Goal: Complete application form

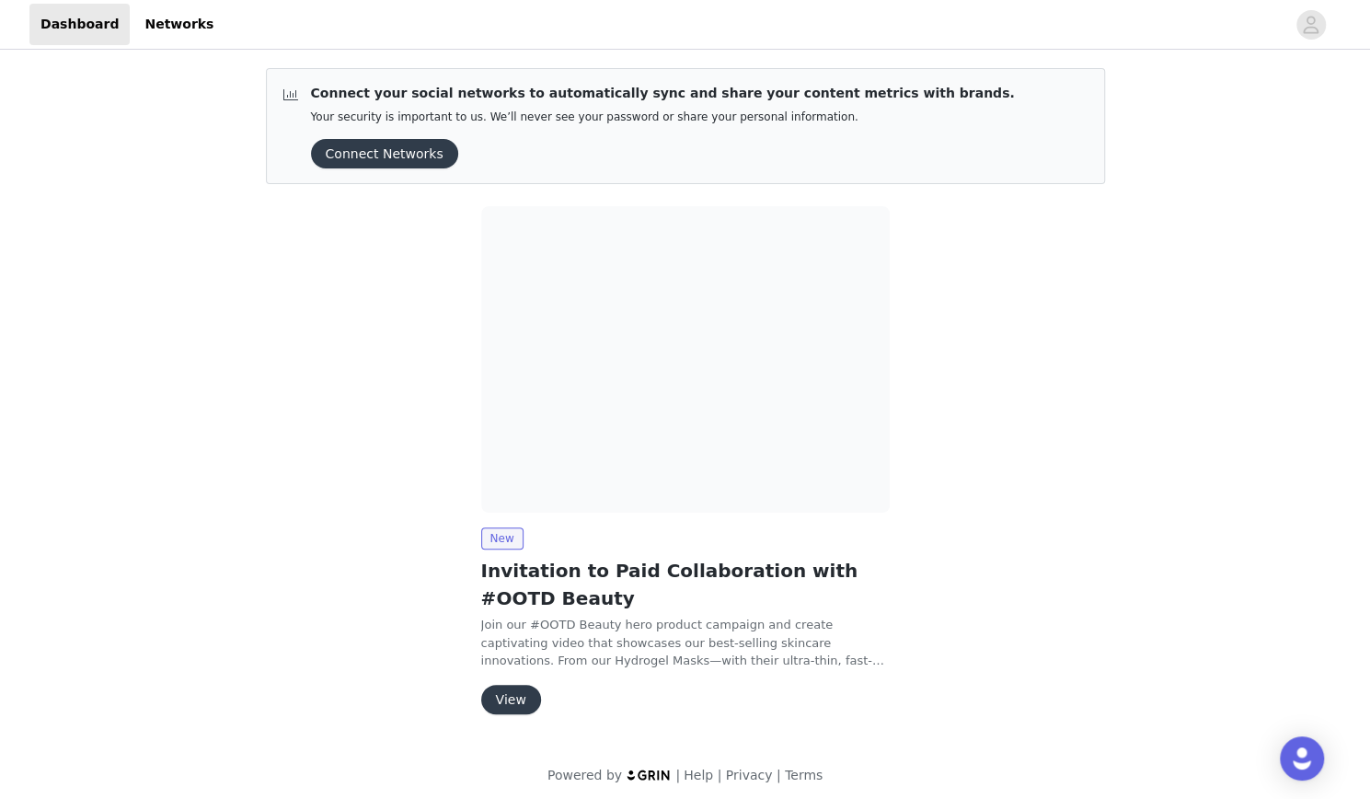
drag, startPoint x: 392, startPoint y: 152, endPoint x: 357, endPoint y: 245, distance: 99.3
click at [357, 245] on div "Connect your social networks to automatically sync and share your content metri…" at bounding box center [685, 398] width 883 height 690
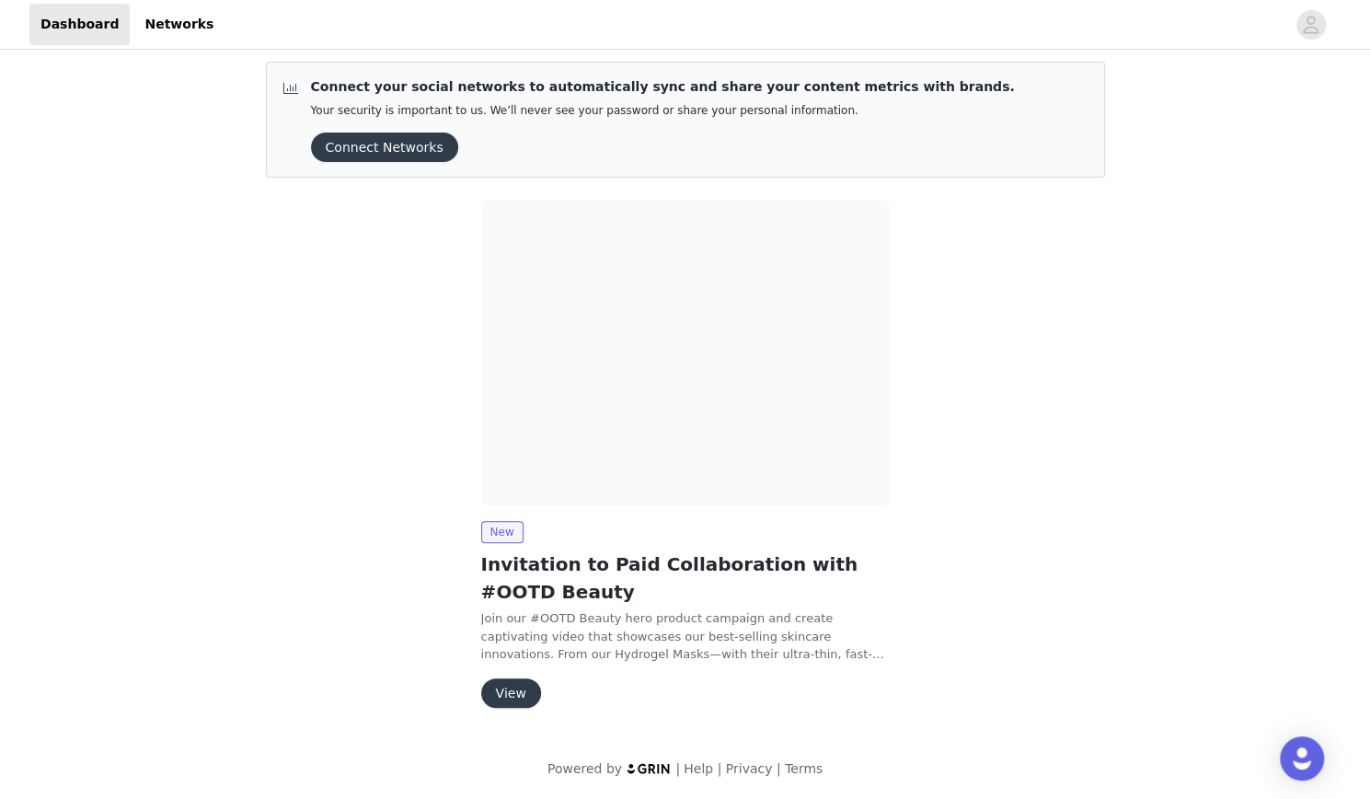
click at [517, 682] on button "View" at bounding box center [511, 692] width 60 height 29
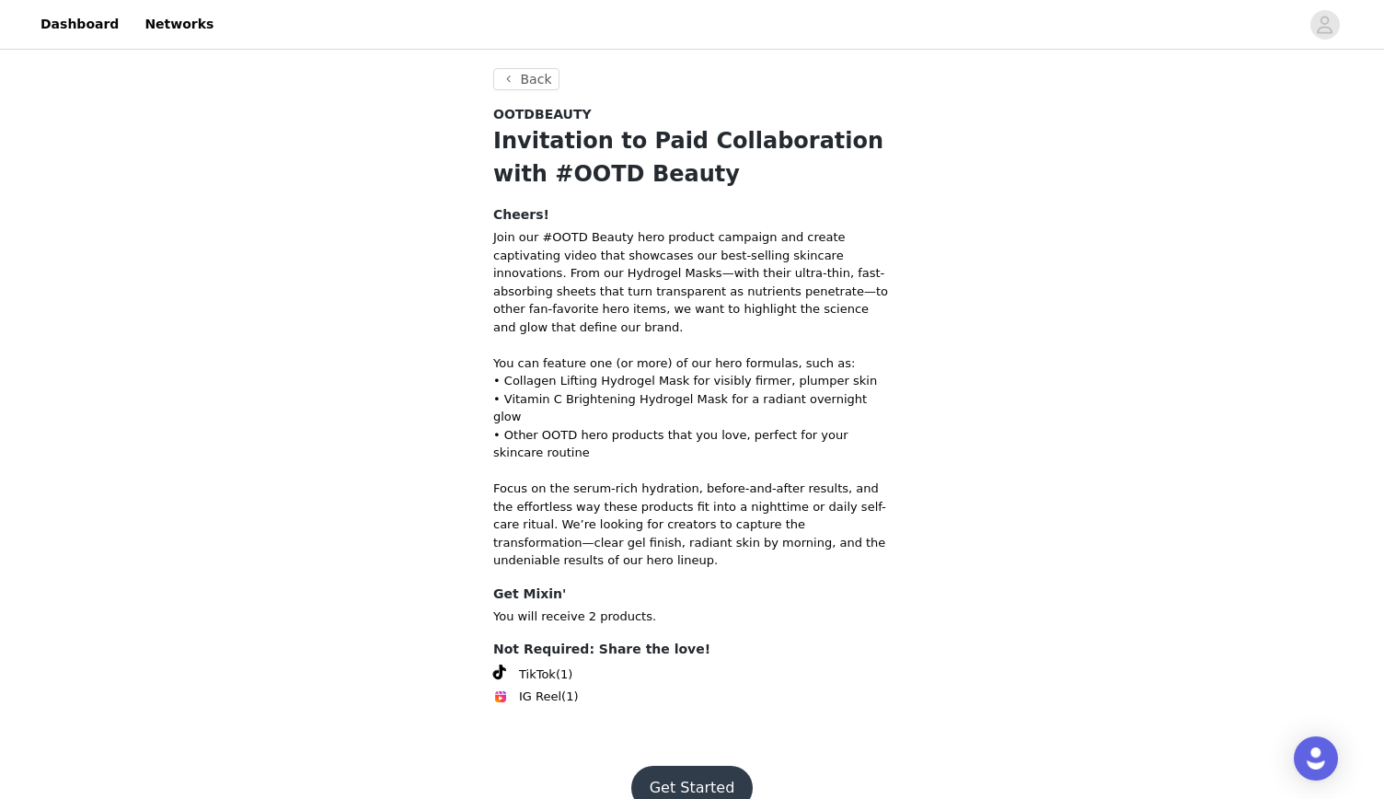
click at [701, 766] on button "Get Started" at bounding box center [692, 788] width 122 height 44
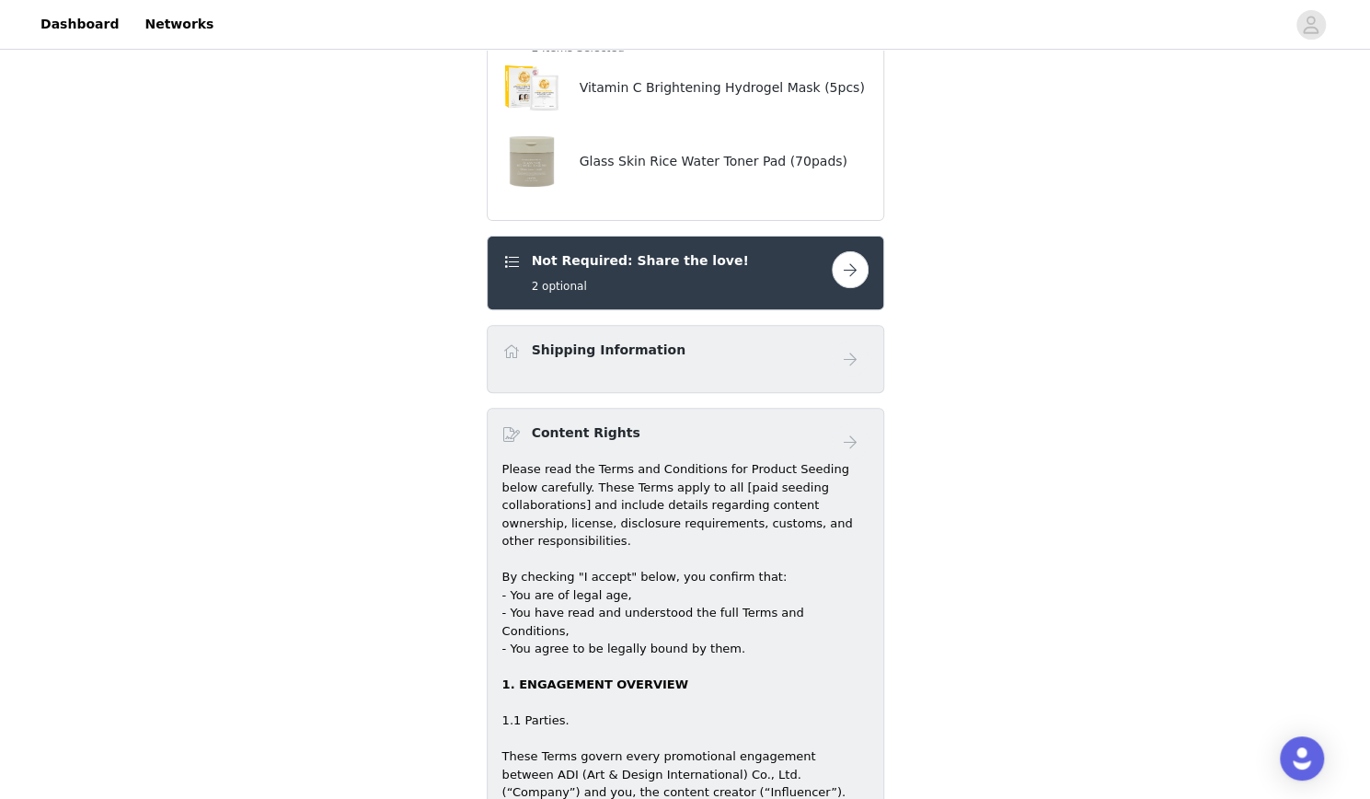
scroll to position [245, 0]
click at [858, 267] on button "button" at bounding box center [850, 267] width 37 height 37
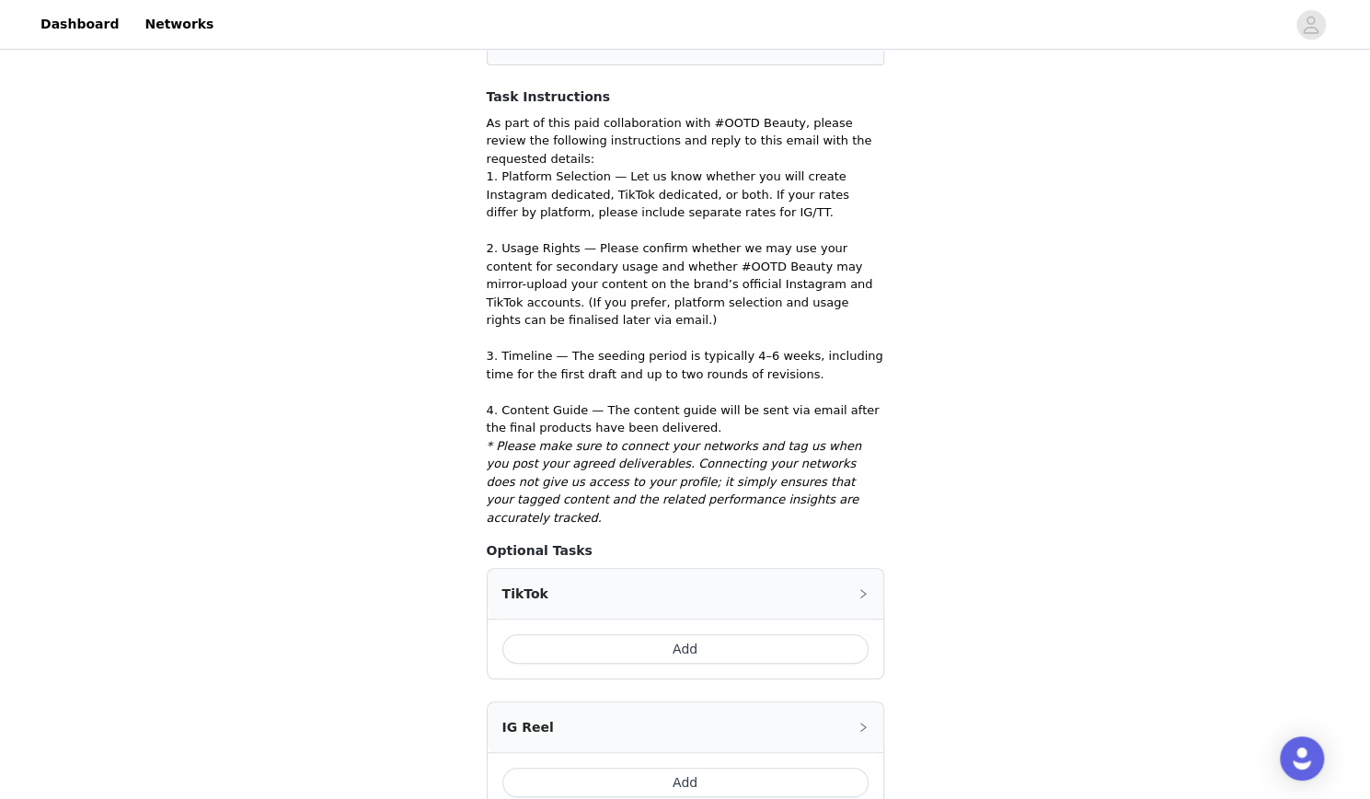
scroll to position [447, 0]
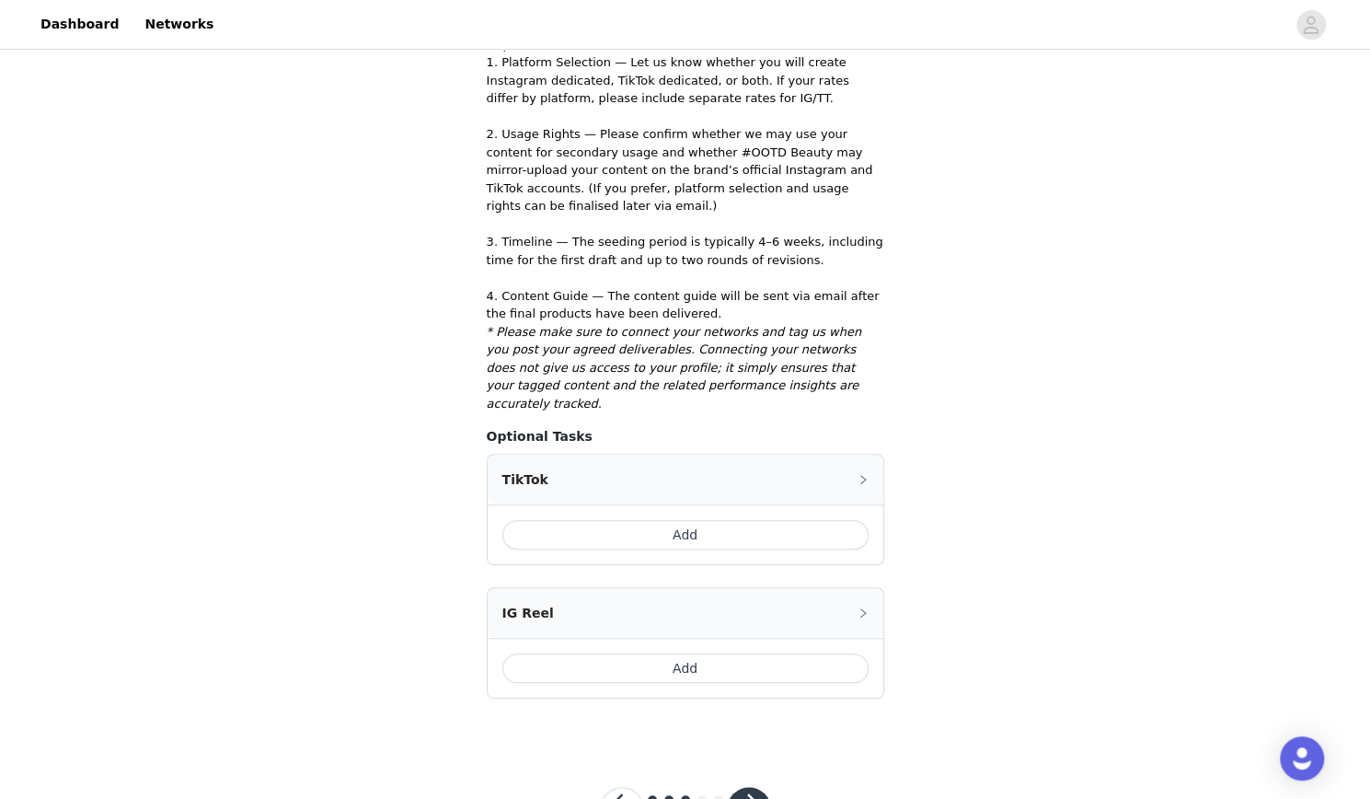
click at [690, 653] on button "Add" at bounding box center [685, 667] width 366 height 29
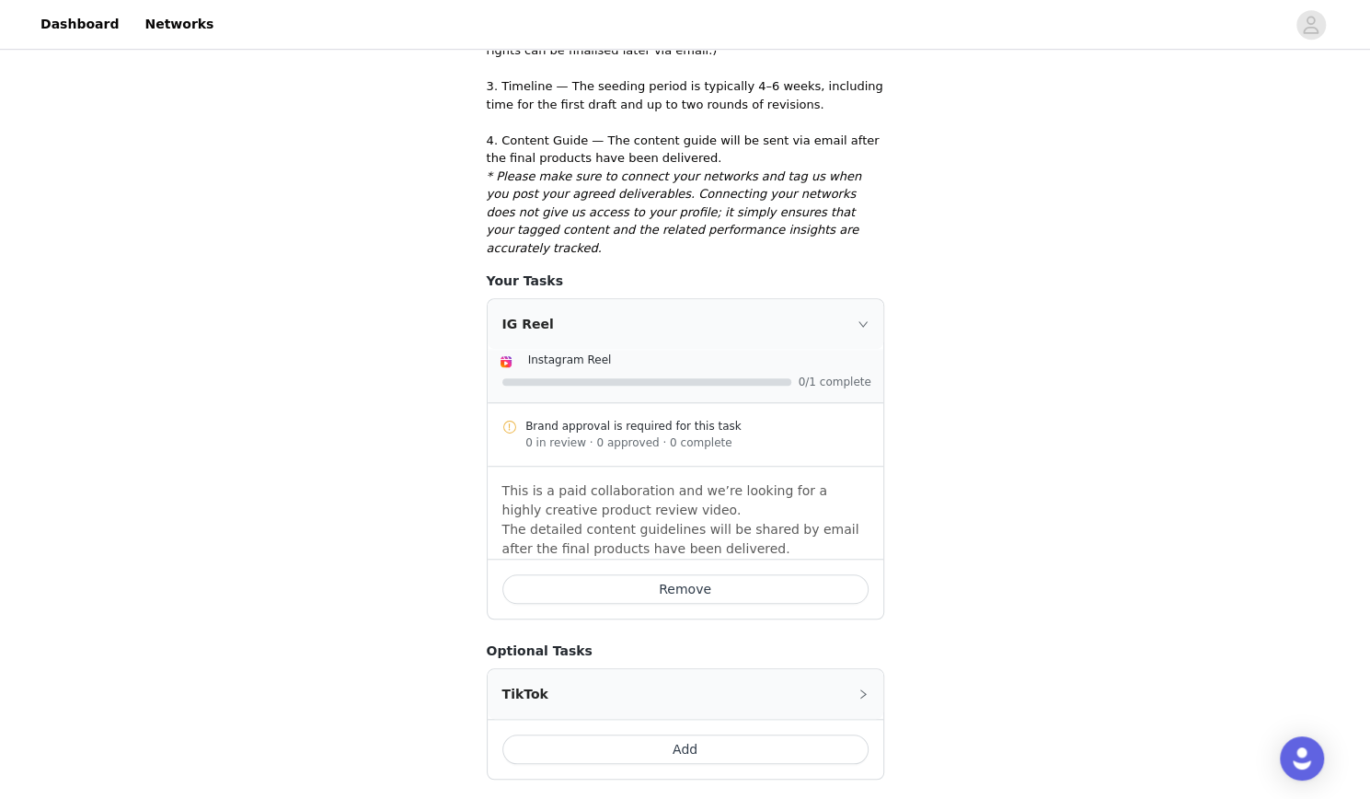
scroll to position [683, 0]
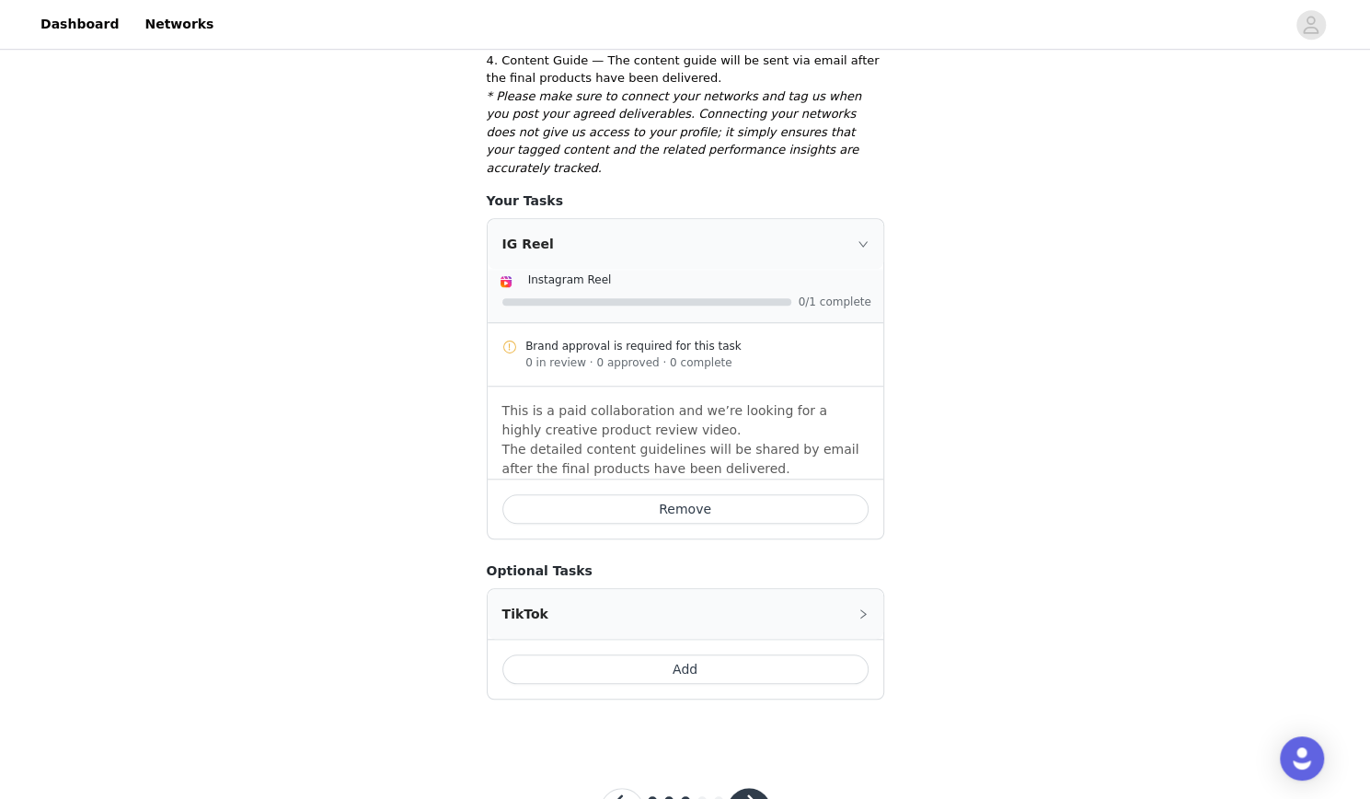
click at [683, 654] on button "Add" at bounding box center [685, 668] width 366 height 29
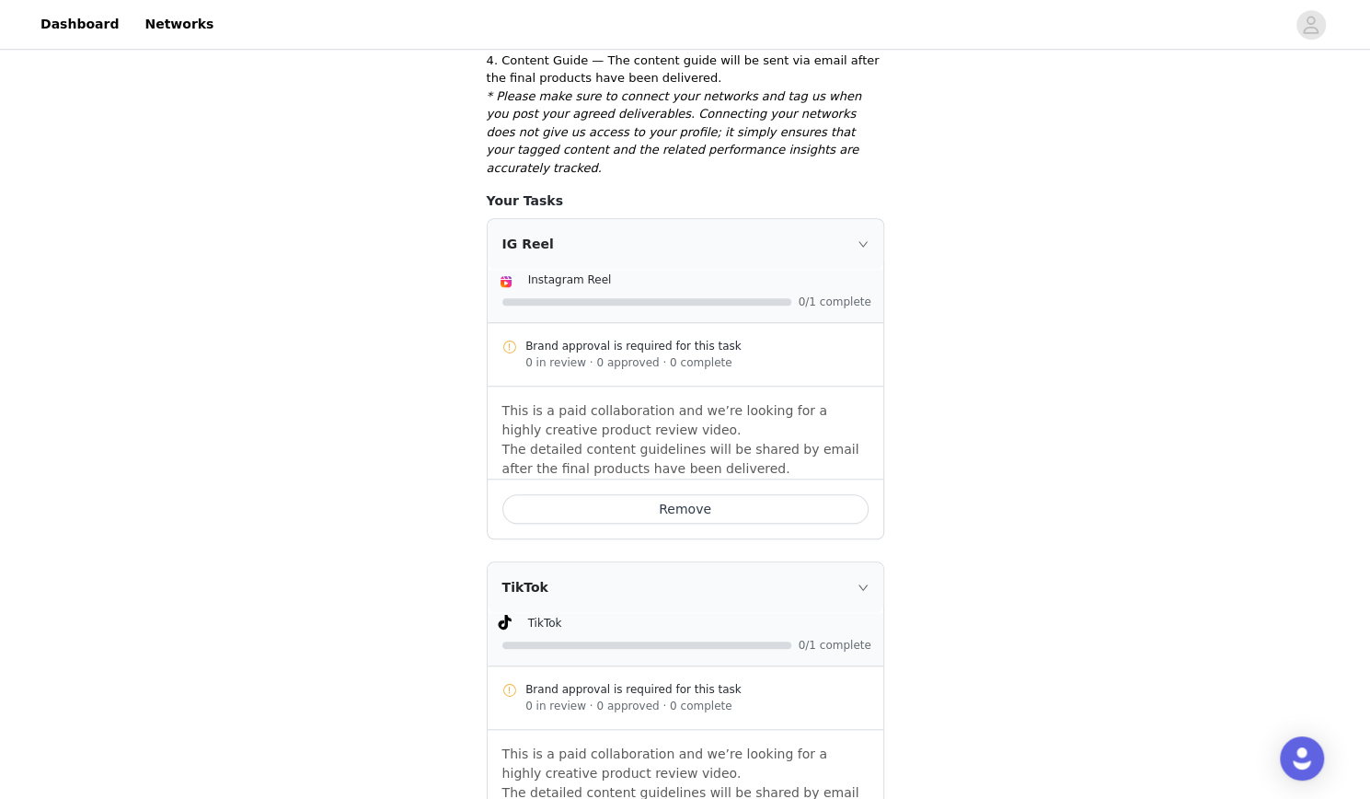
scroll to position [865, 0]
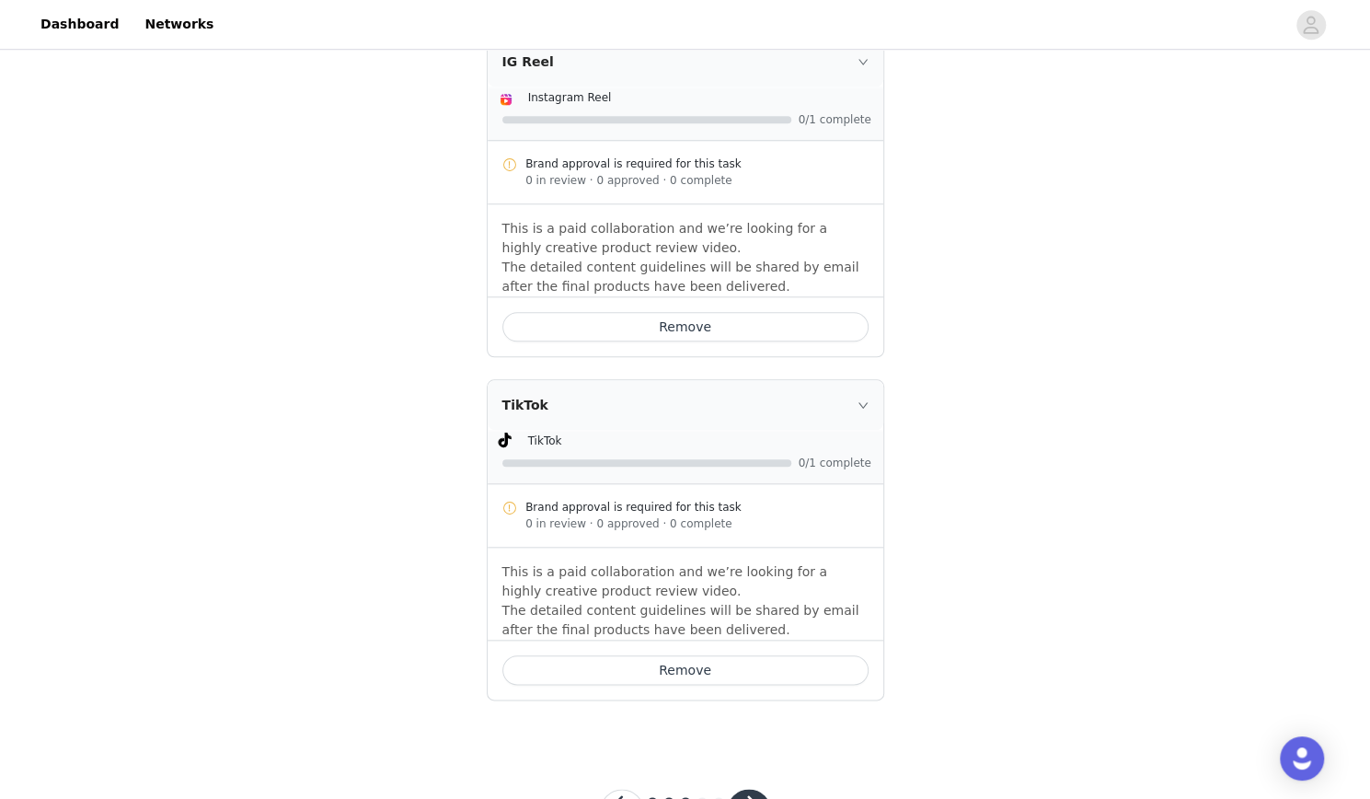
click at [753, 789] on button "button" at bounding box center [749, 811] width 44 height 44
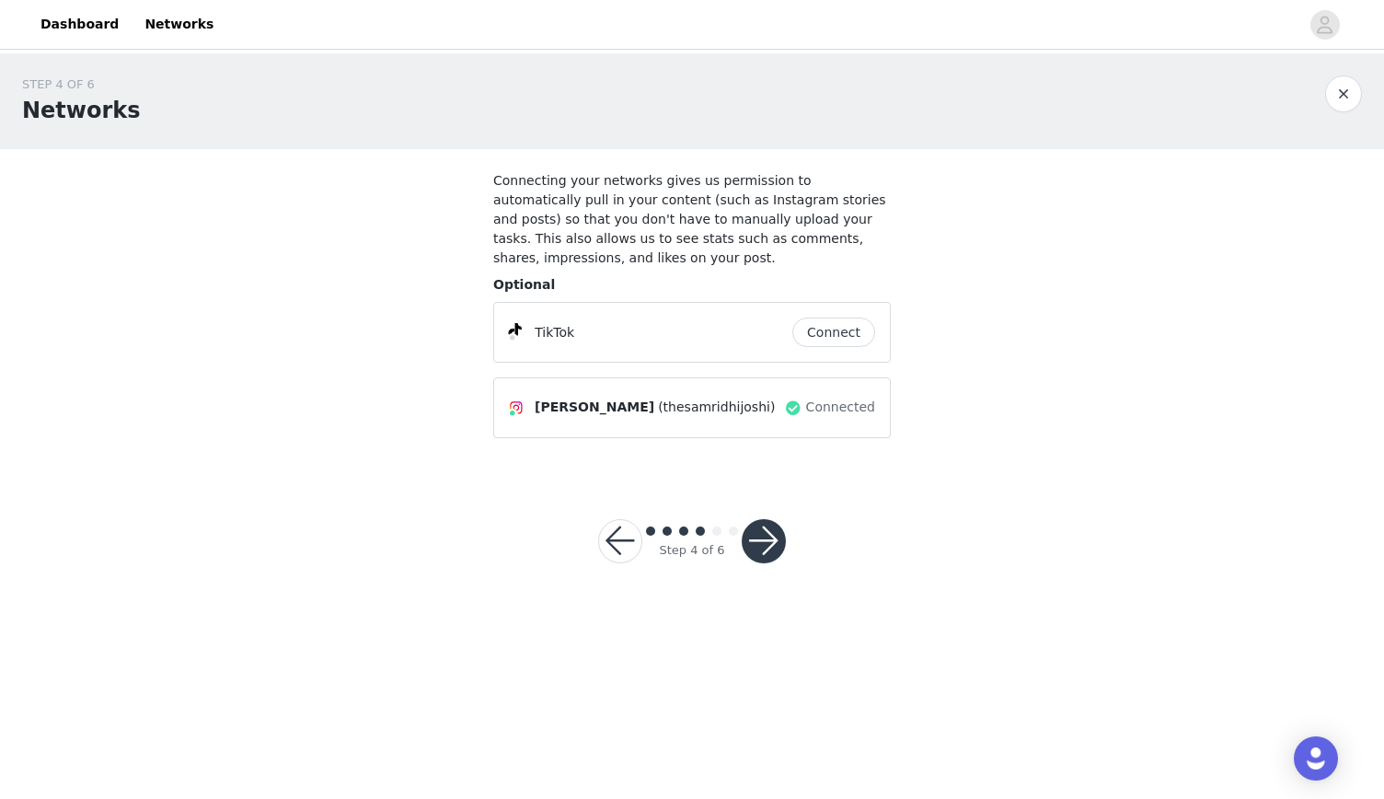
click at [775, 524] on button "button" at bounding box center [764, 541] width 44 height 44
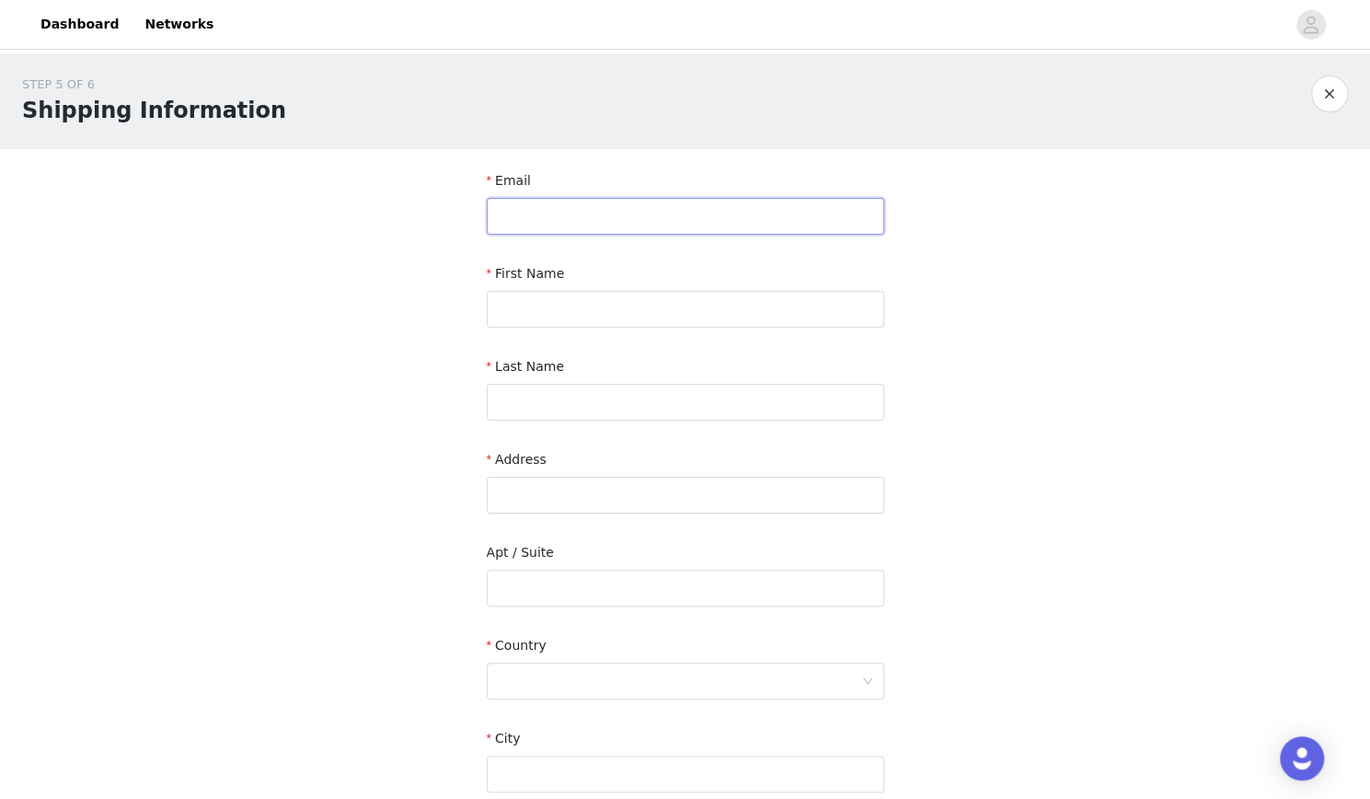
click at [567, 225] on input "text" at bounding box center [686, 216] width 398 height 37
type input "[EMAIL_ADDRESS][DOMAIN_NAME]"
type input "[PERSON_NAME]"
type input "Joshi"
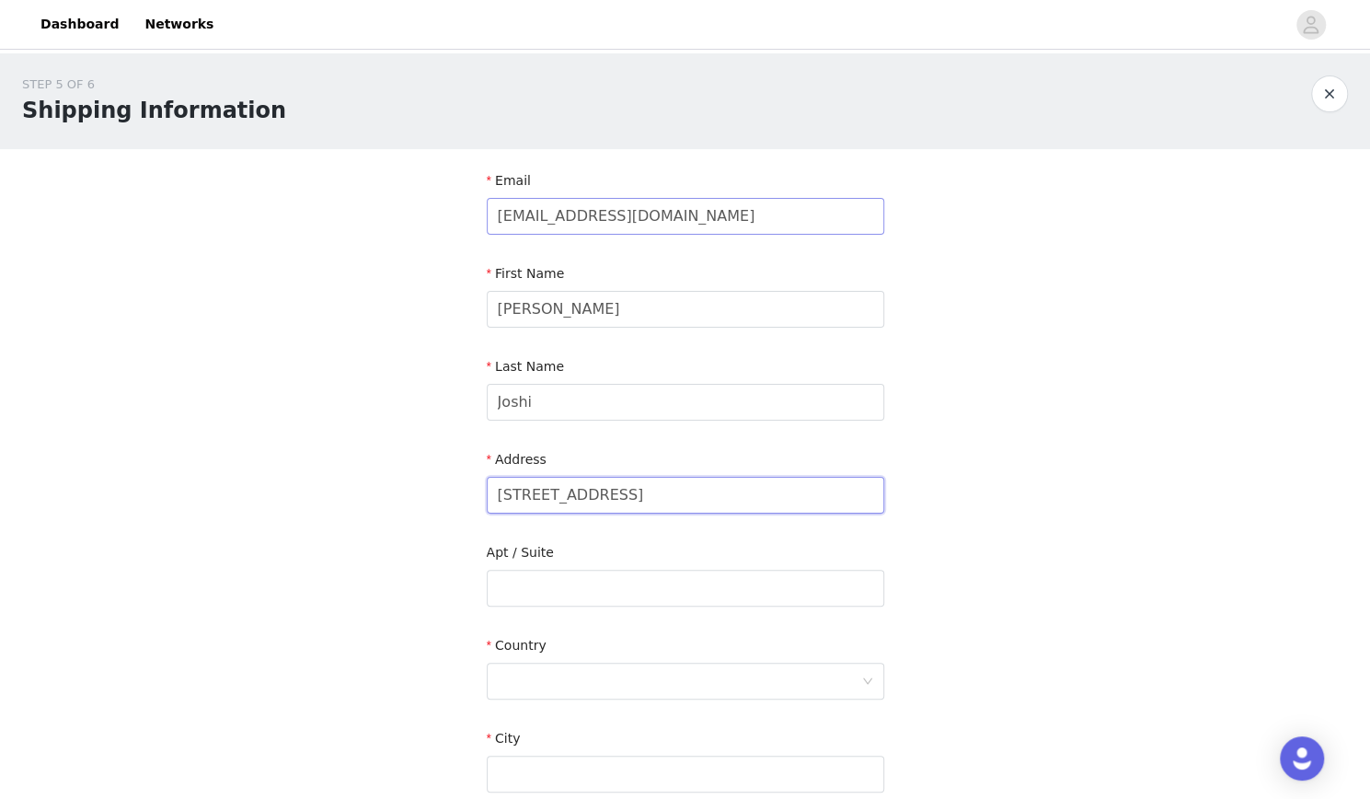
type input "[STREET_ADDRESS]"
type input "Apt 109"
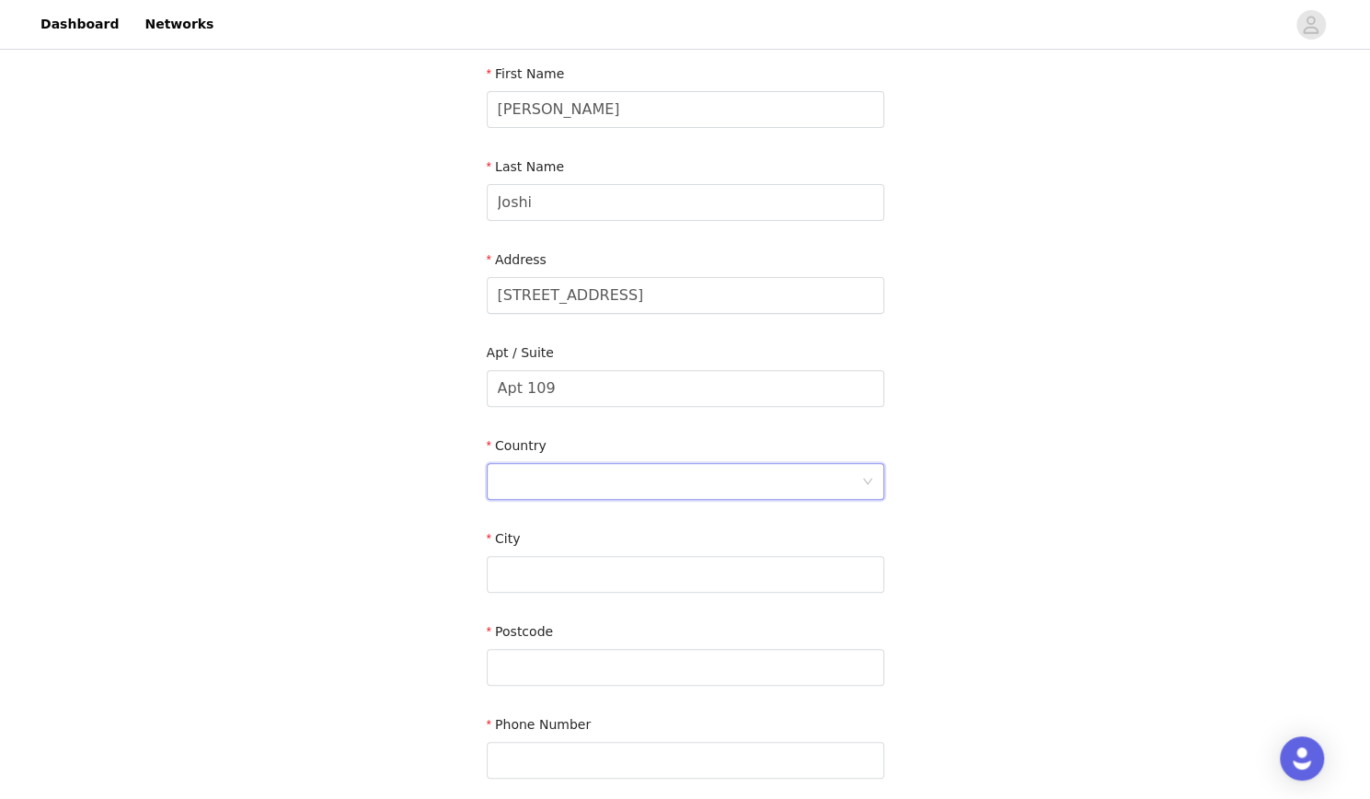
scroll to position [201, 0]
click at [870, 484] on icon "icon: down" at bounding box center [867, 480] width 11 height 11
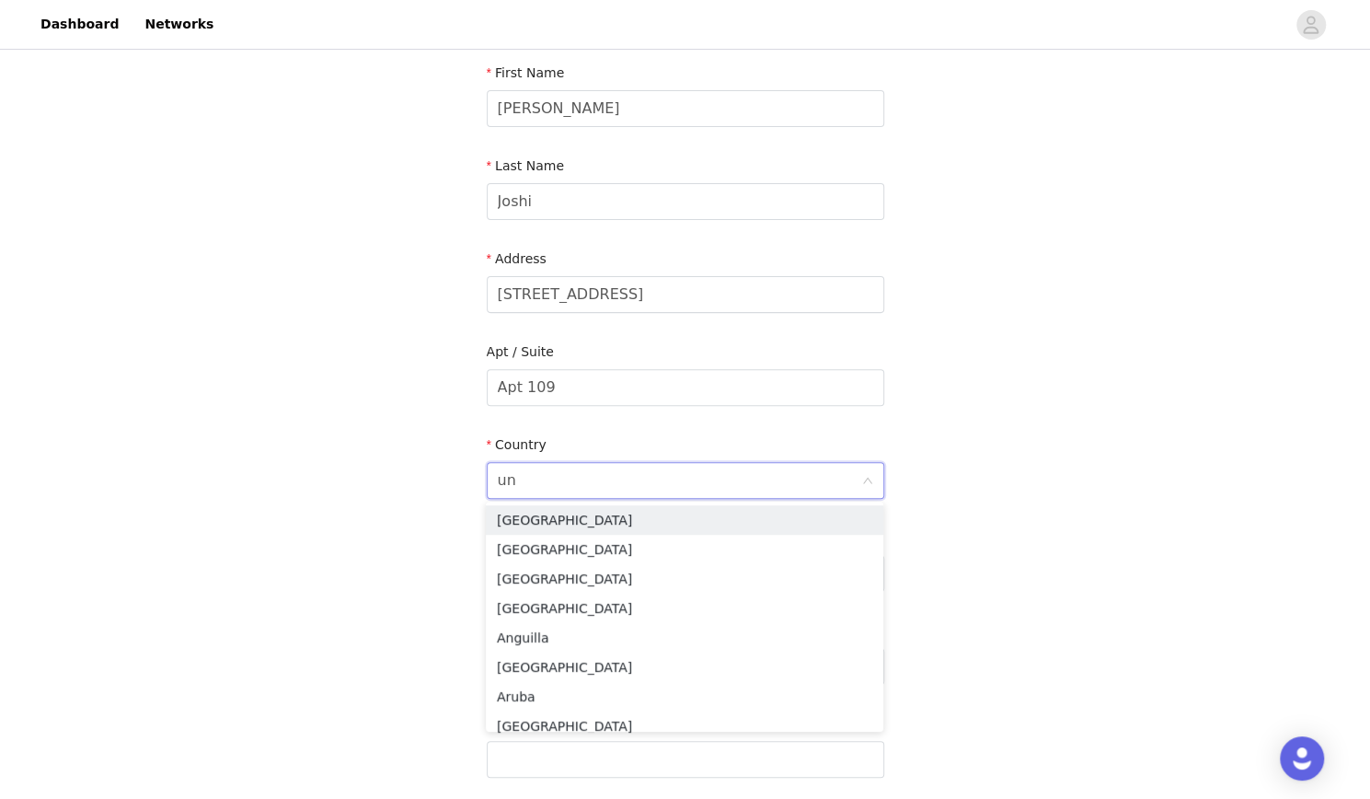
type input "uni"
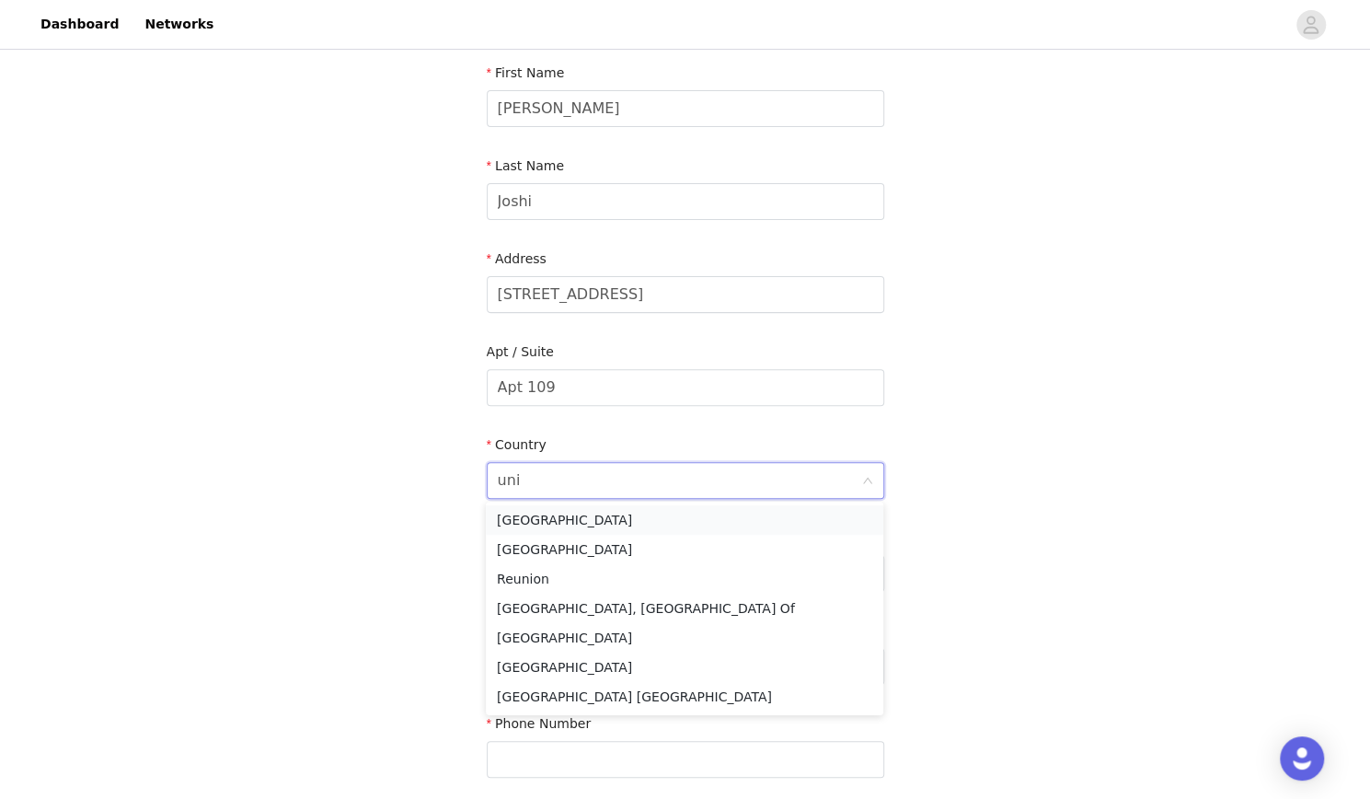
click at [837, 507] on li "[GEOGRAPHIC_DATA]" at bounding box center [685, 519] width 398 height 29
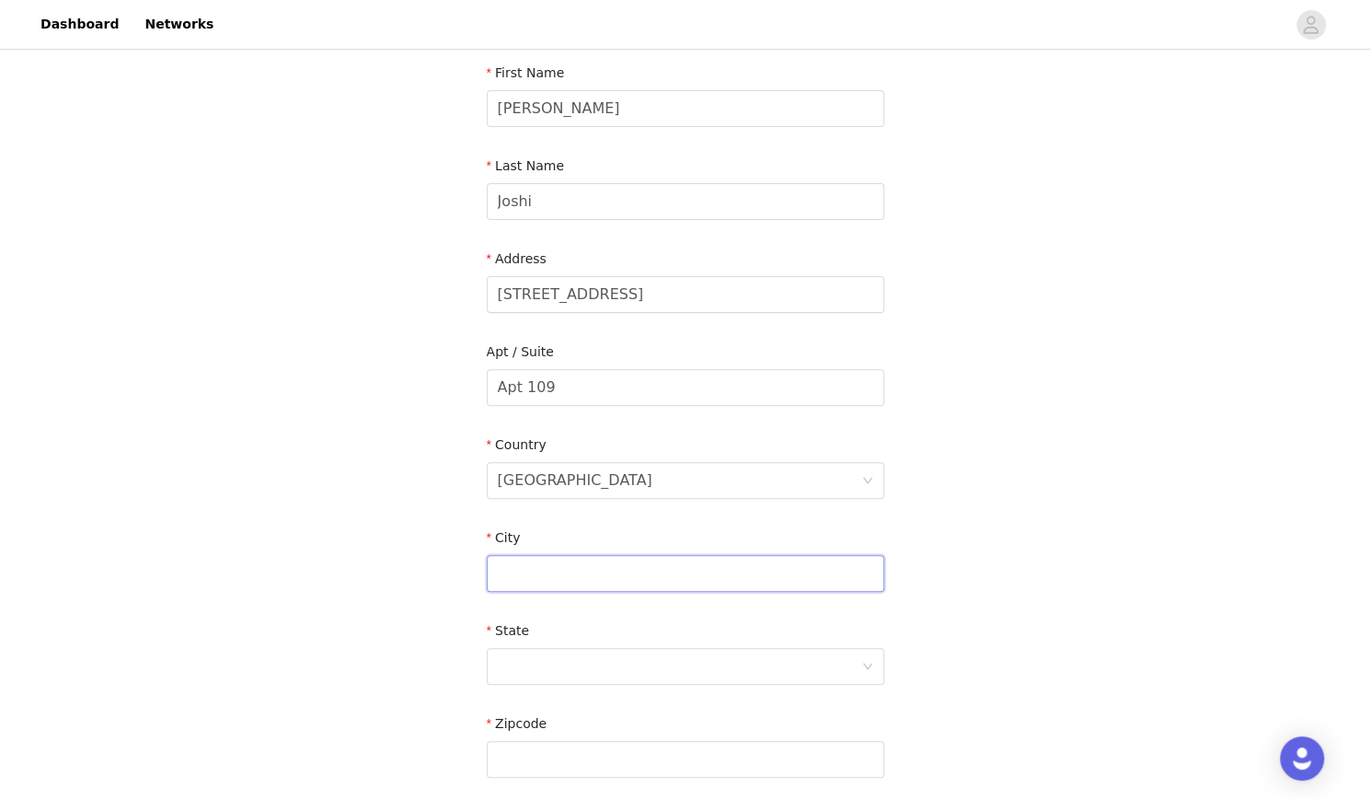
click at [617, 563] on input "text" at bounding box center [686, 573] width 398 height 37
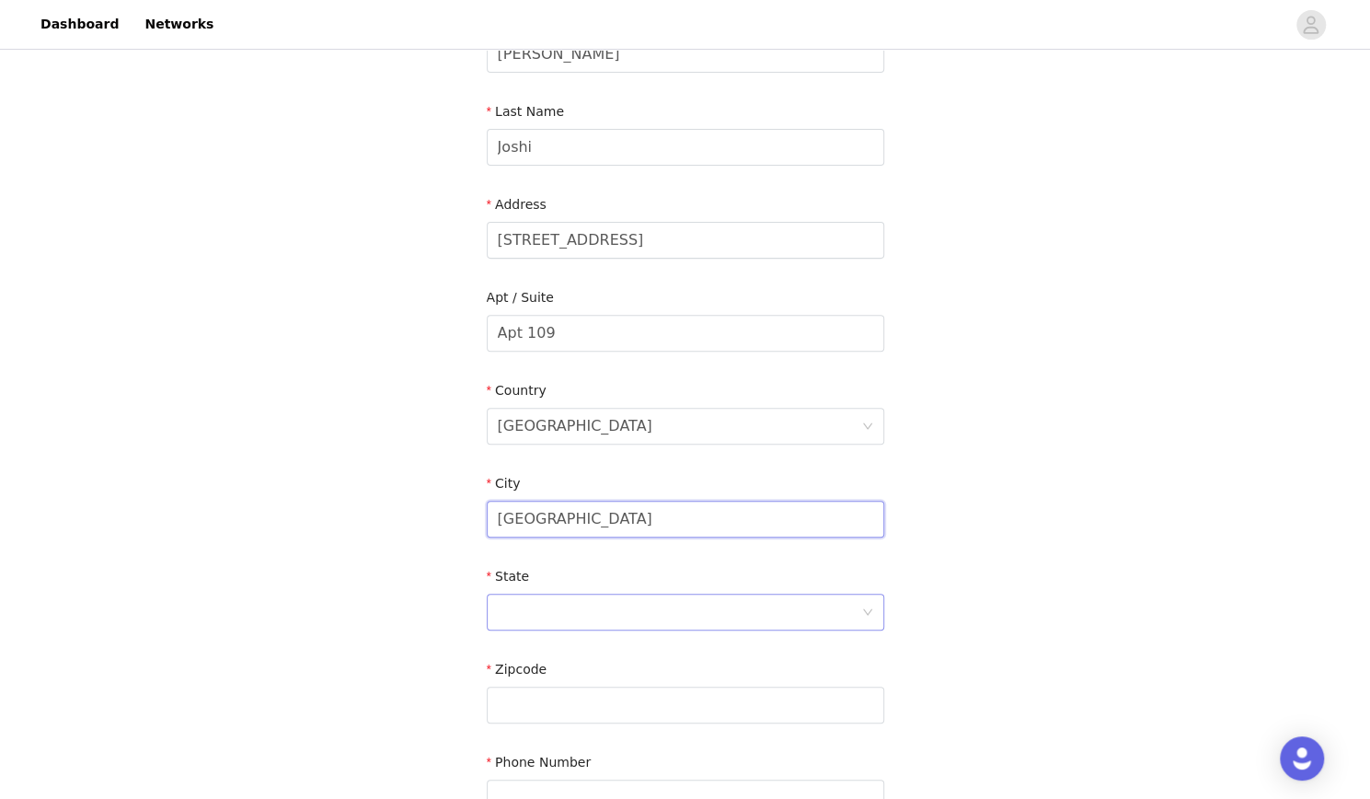
scroll to position [256, 0]
type input "[GEOGRAPHIC_DATA]"
click at [563, 610] on div at bounding box center [679, 610] width 363 height 35
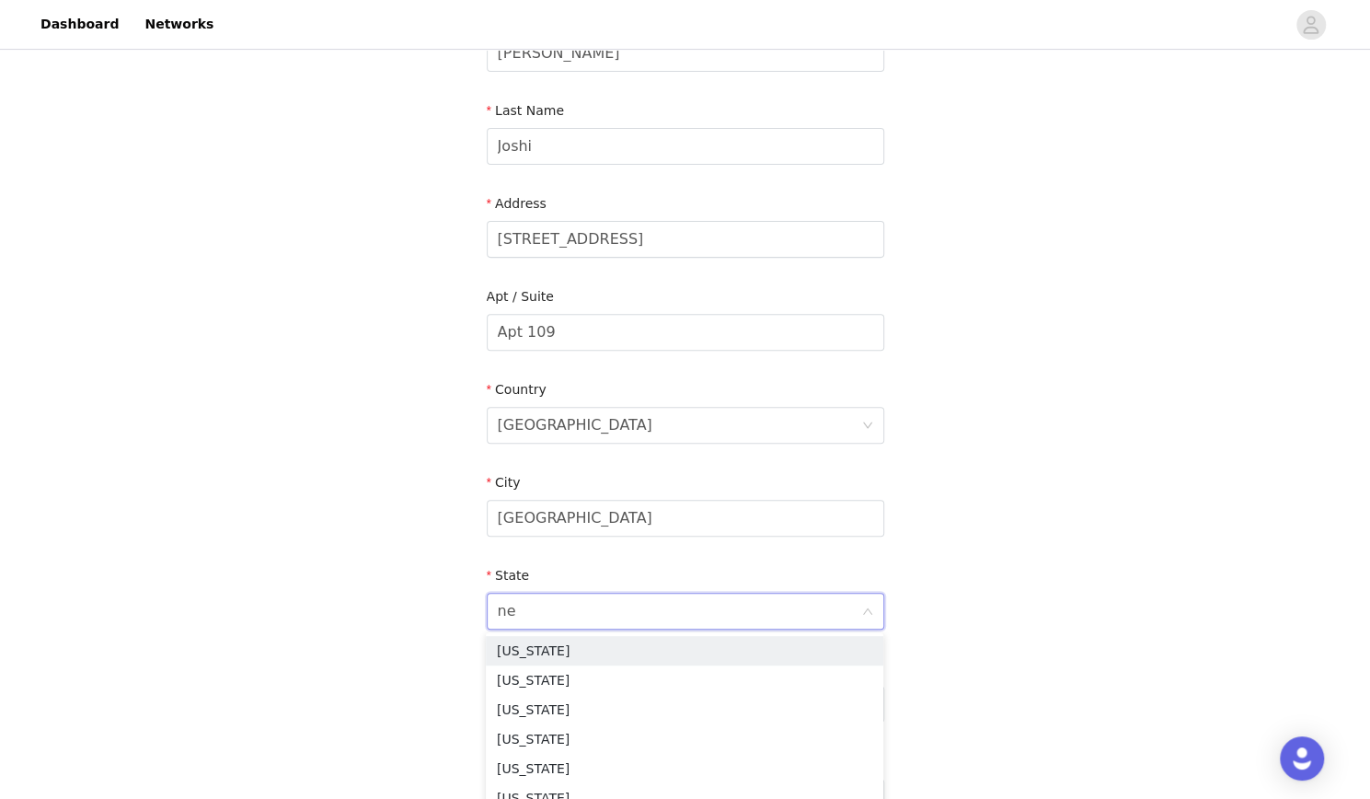
type input "new"
click at [559, 671] on li "[US_STATE]" at bounding box center [685, 679] width 398 height 29
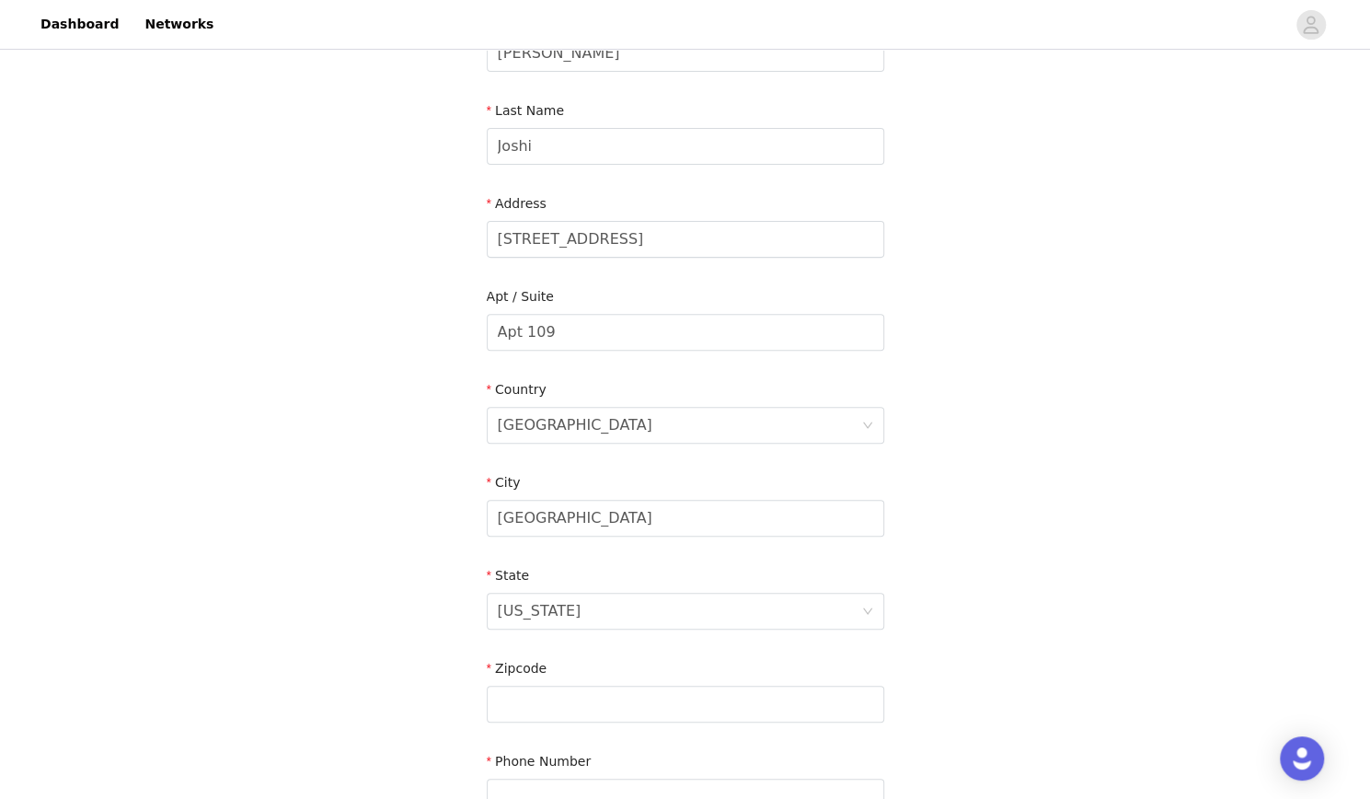
scroll to position [455, 0]
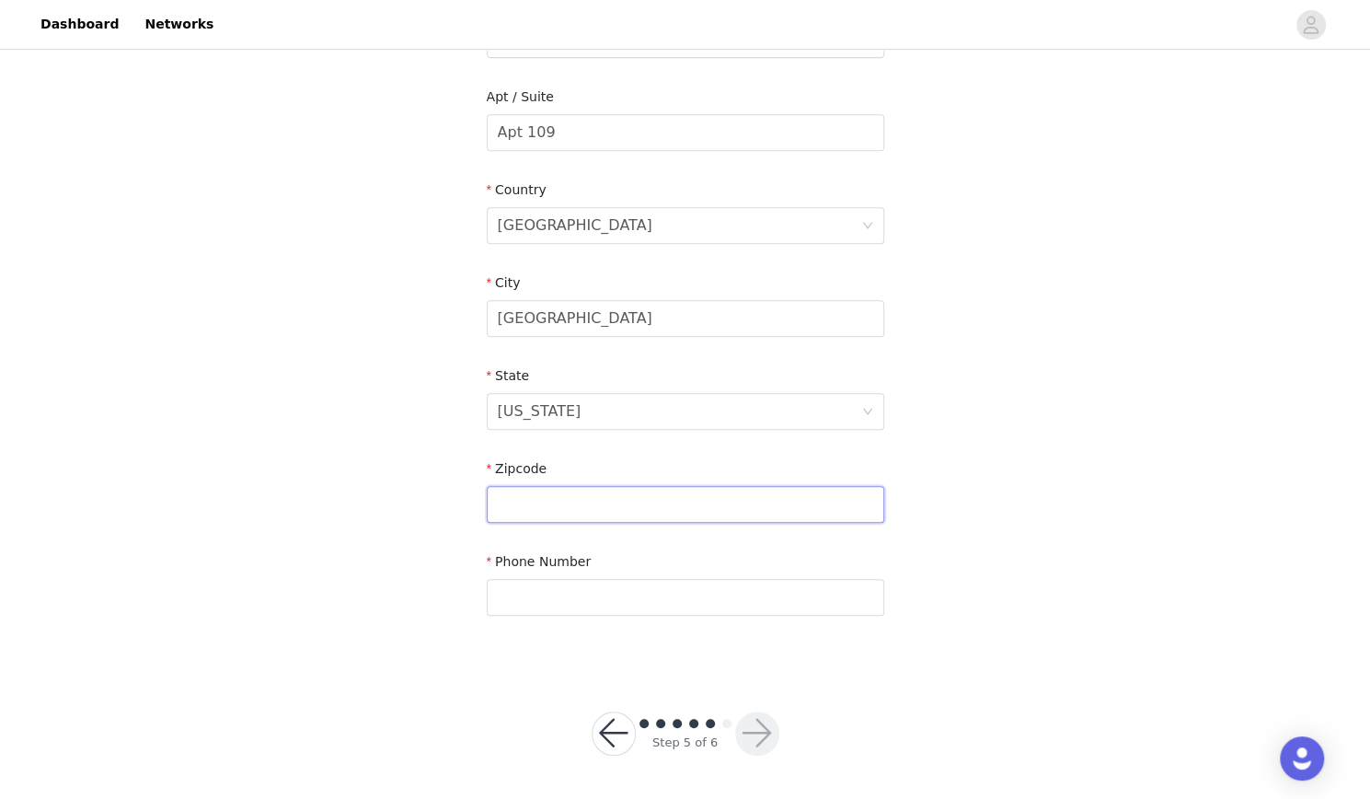
click at [586, 497] on input "text" at bounding box center [686, 504] width 398 height 37
type input "07302"
click at [557, 603] on input "text" at bounding box center [686, 597] width 398 height 37
type input "5513441077"
click at [766, 745] on button "button" at bounding box center [757, 733] width 44 height 44
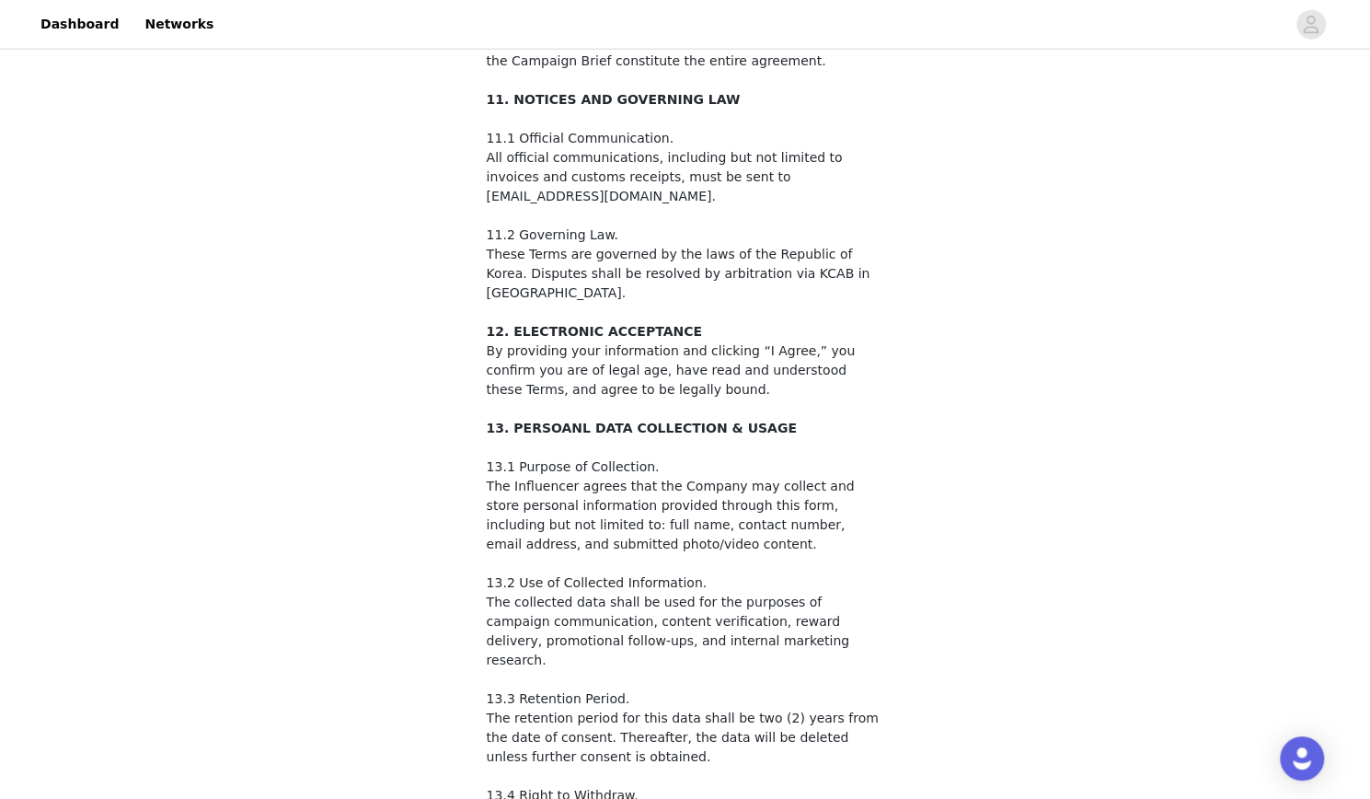
scroll to position [2795, 0]
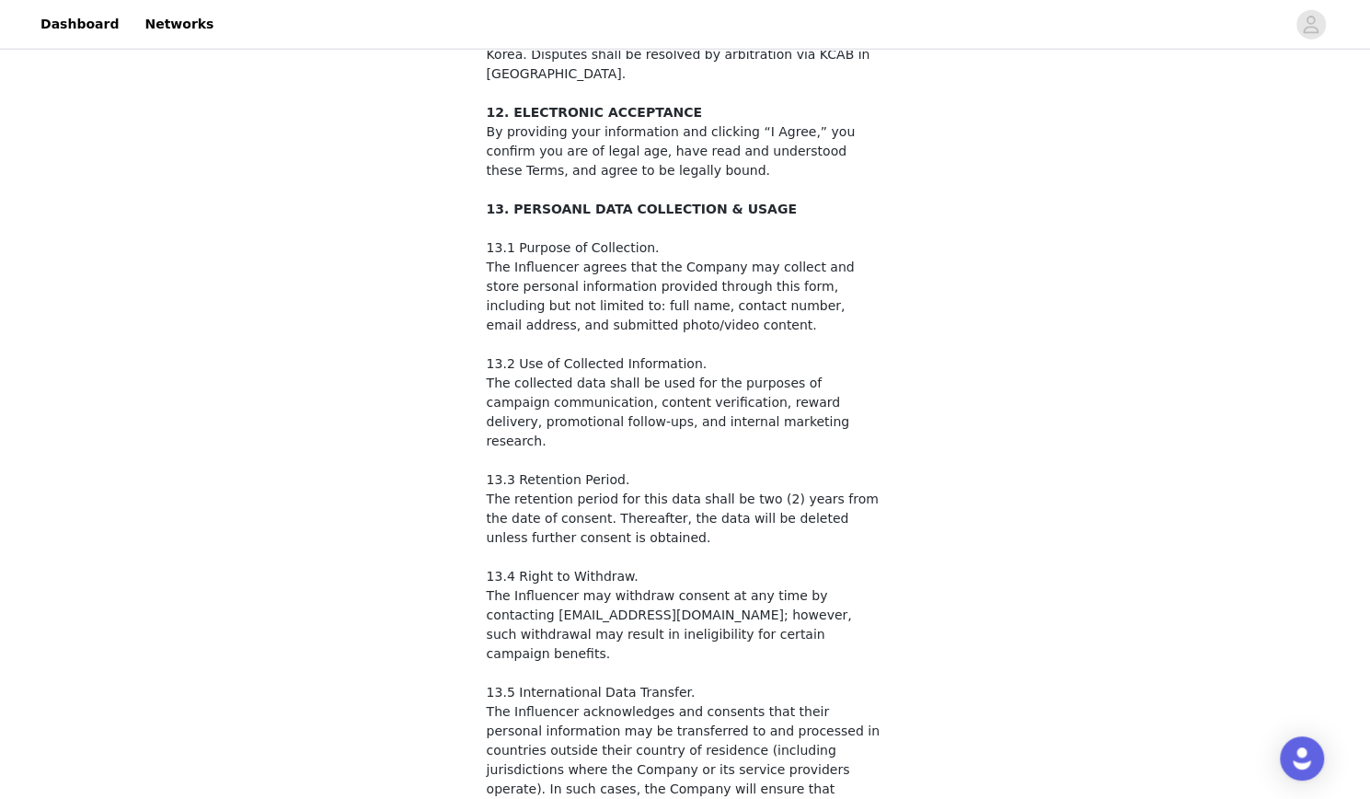
checkbox input "true"
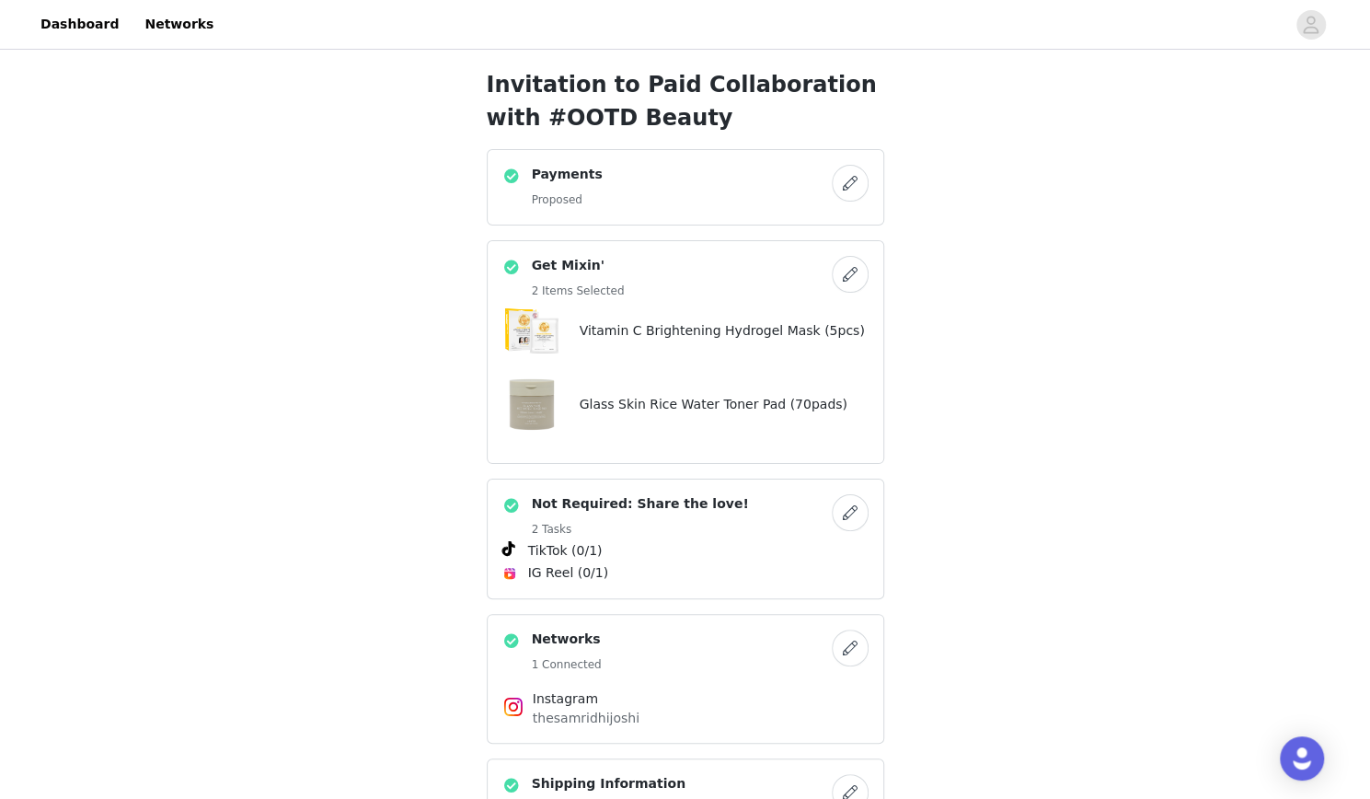
click at [852, 189] on button "button" at bounding box center [850, 183] width 37 height 37
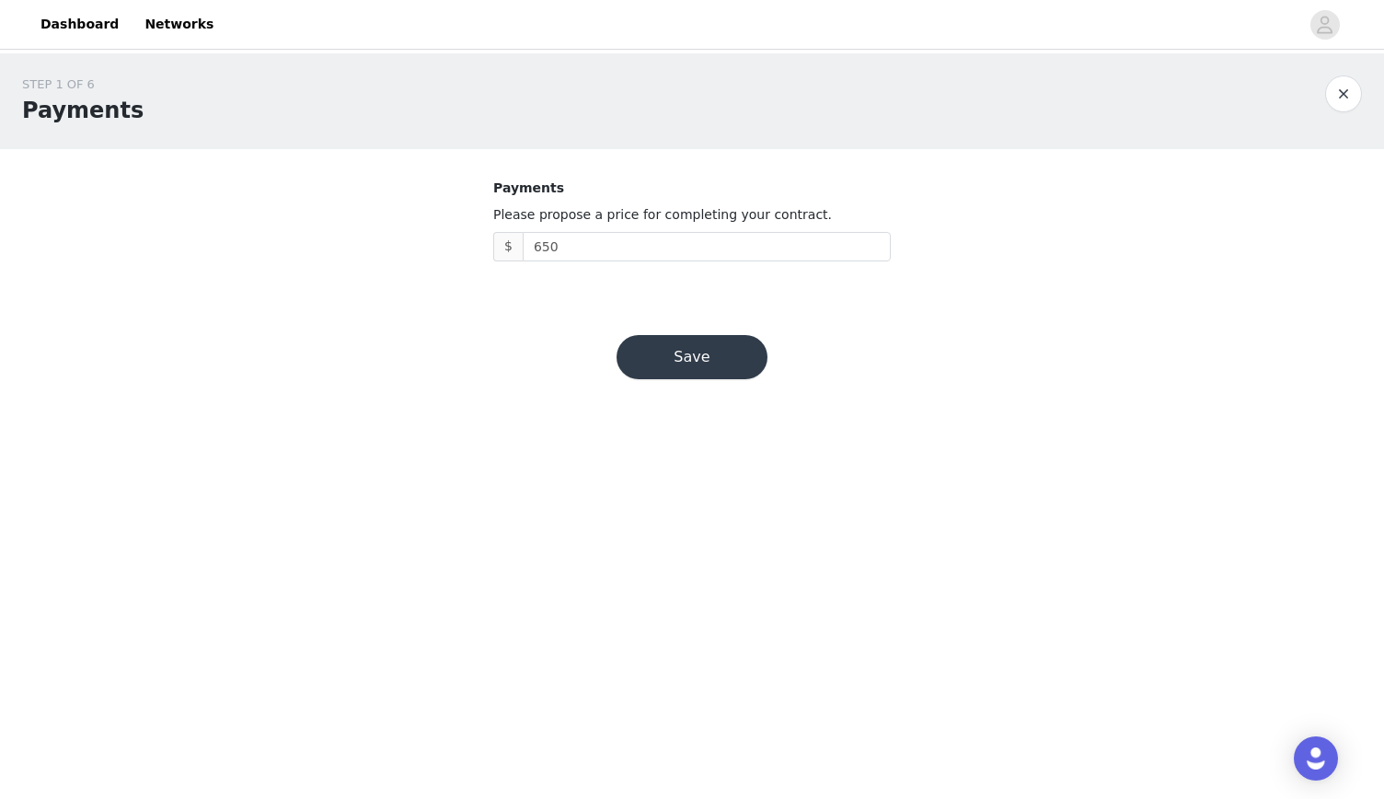
click at [716, 368] on button "Save" at bounding box center [692, 357] width 151 height 44
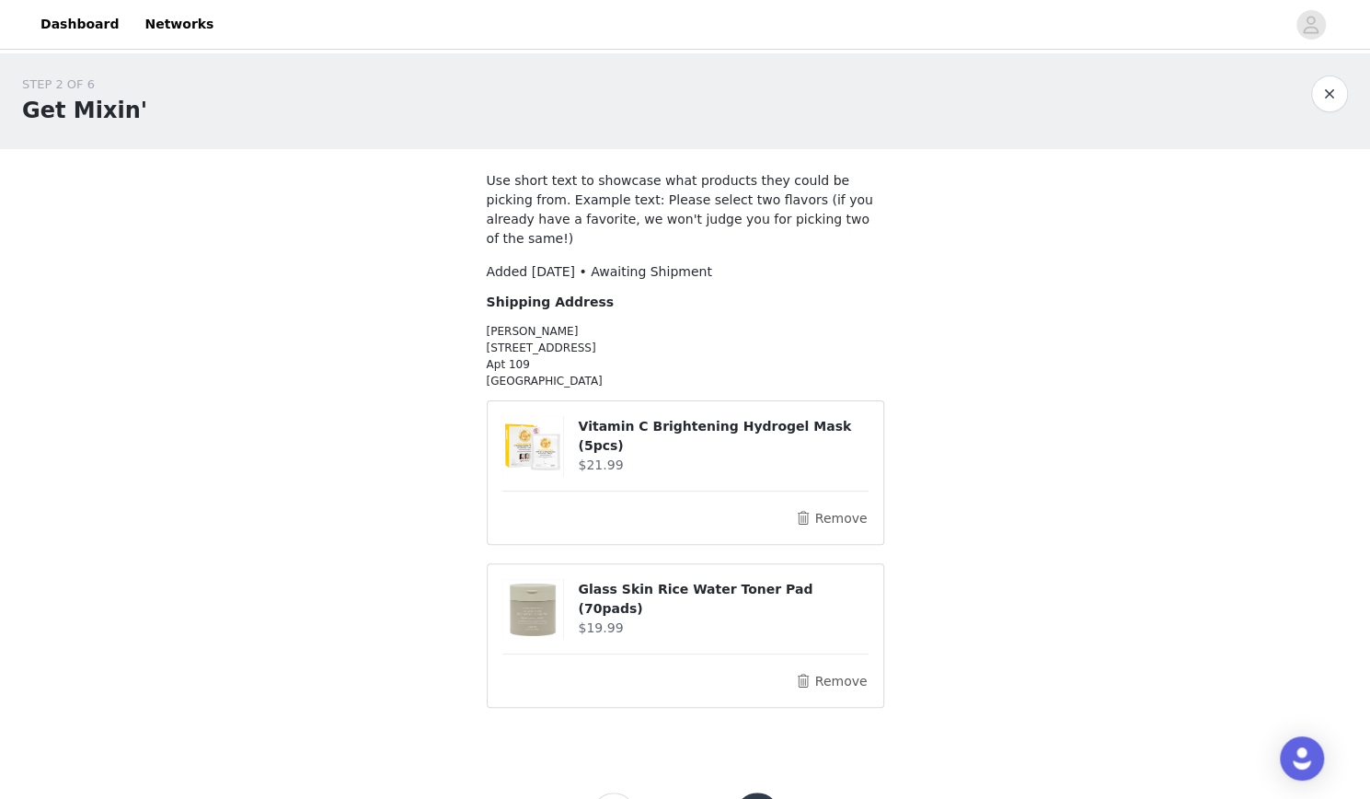
scroll to position [61, 0]
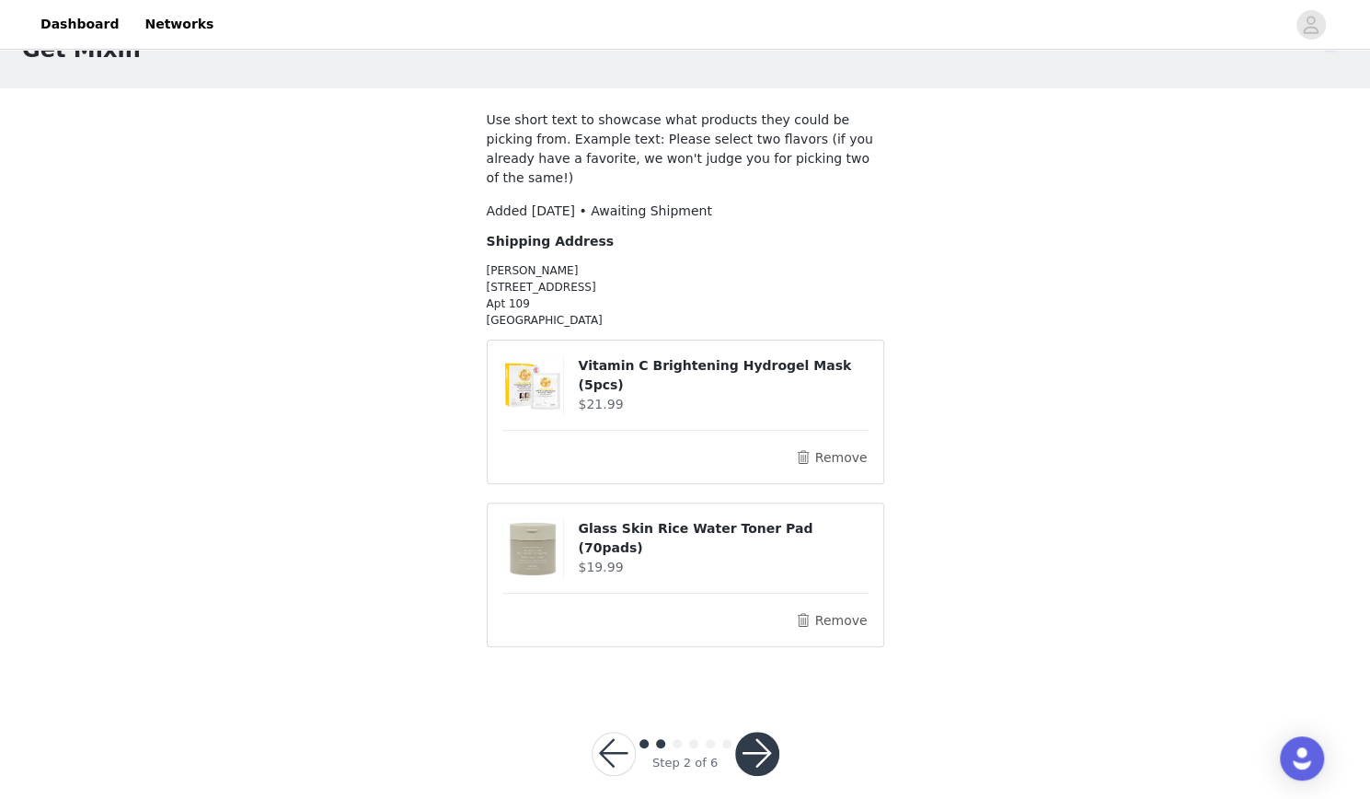
click at [760, 732] on button "button" at bounding box center [757, 754] width 44 height 44
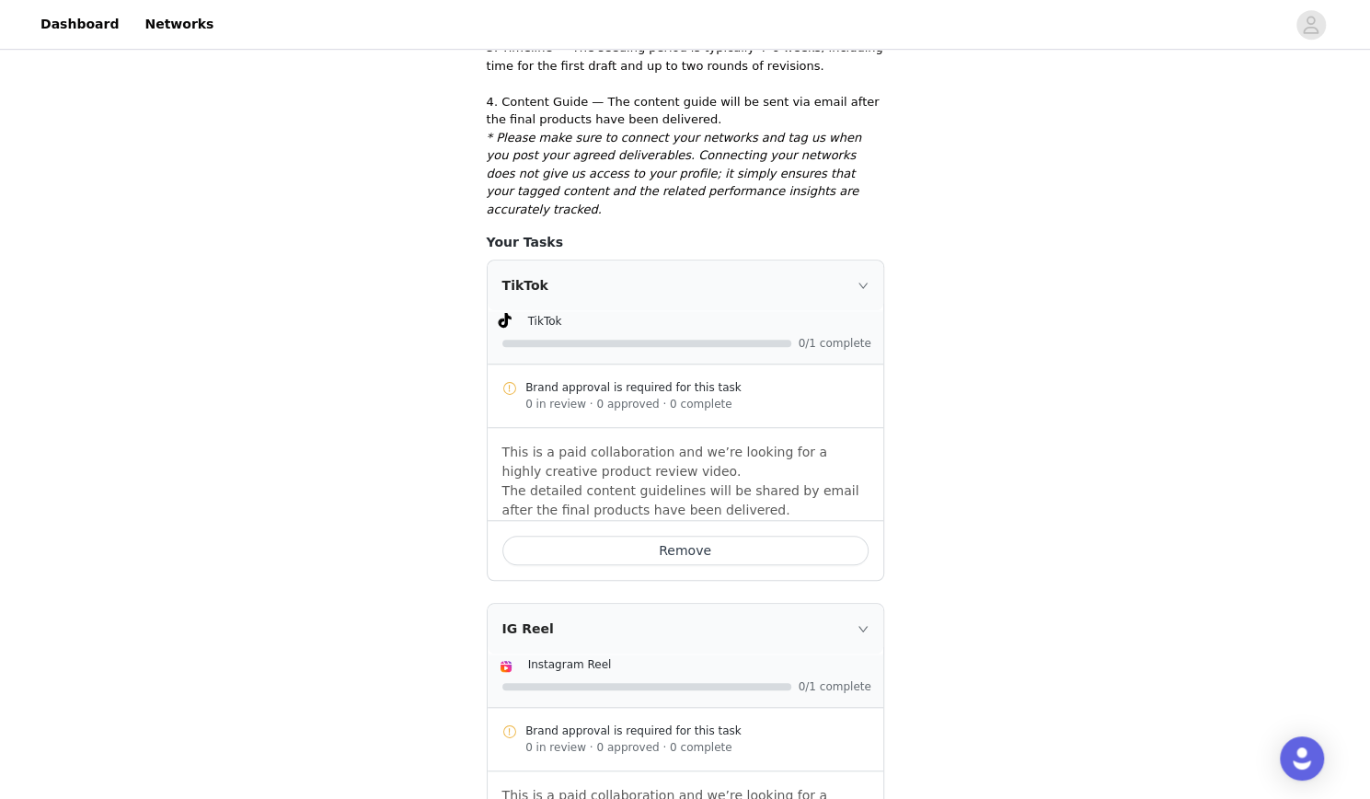
scroll to position [865, 0]
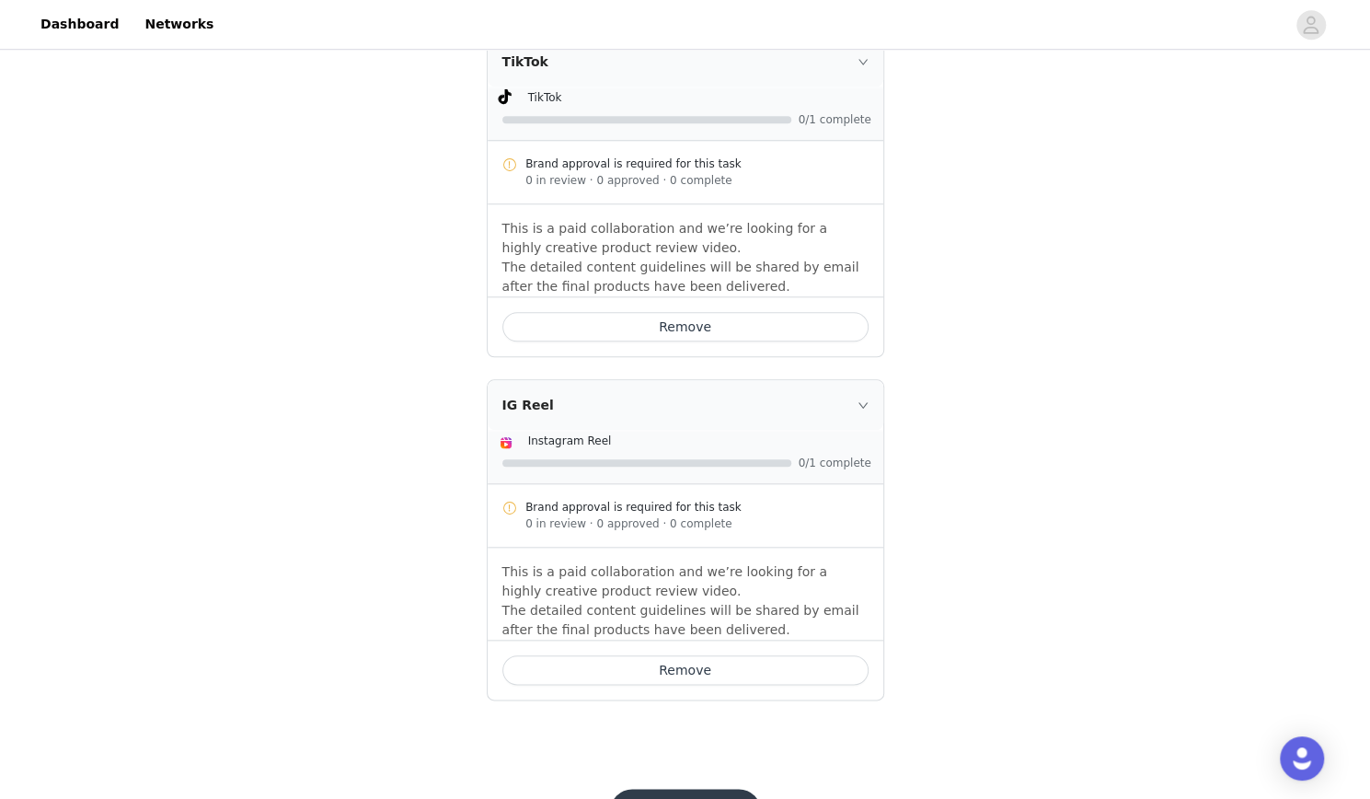
click at [716, 789] on button "Save" at bounding box center [685, 811] width 151 height 44
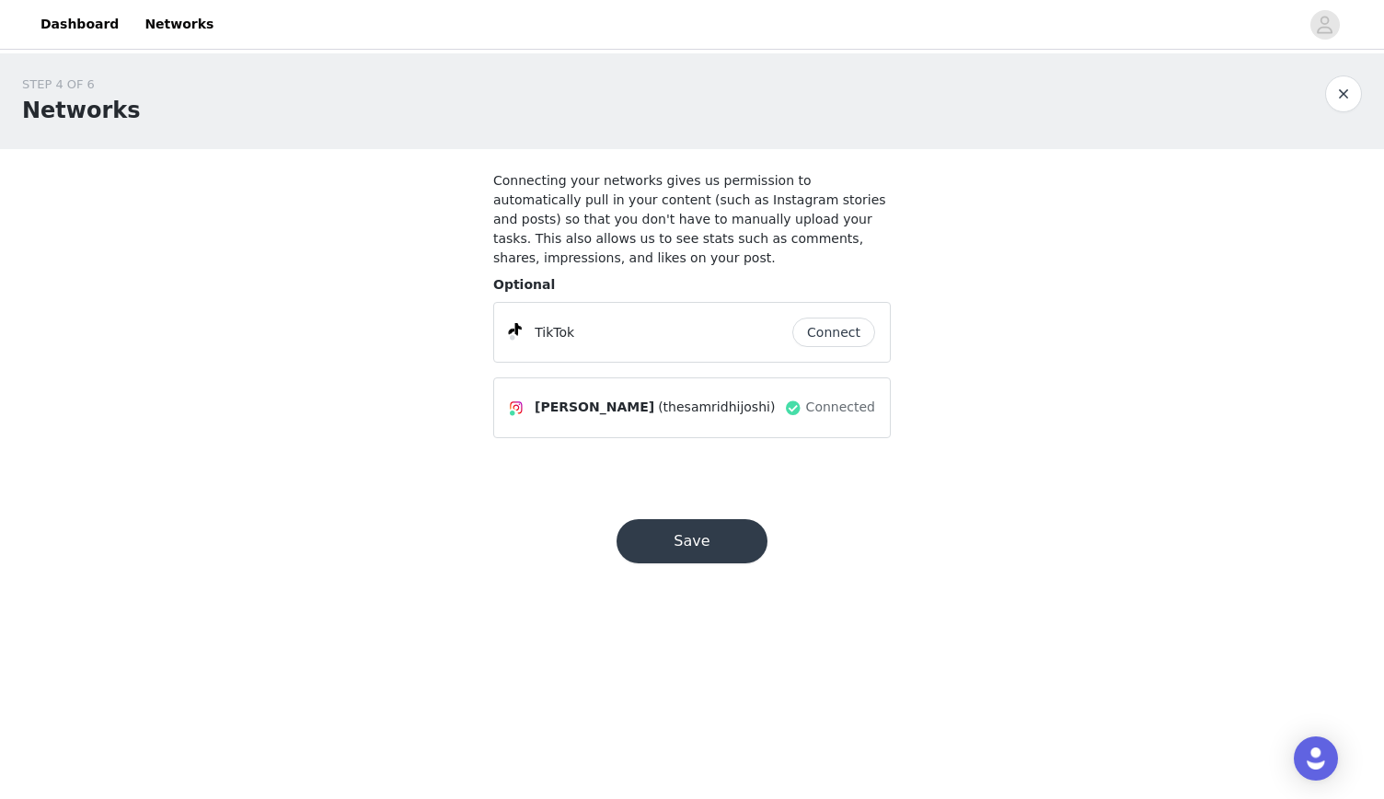
click at [681, 519] on button "Save" at bounding box center [692, 541] width 151 height 44
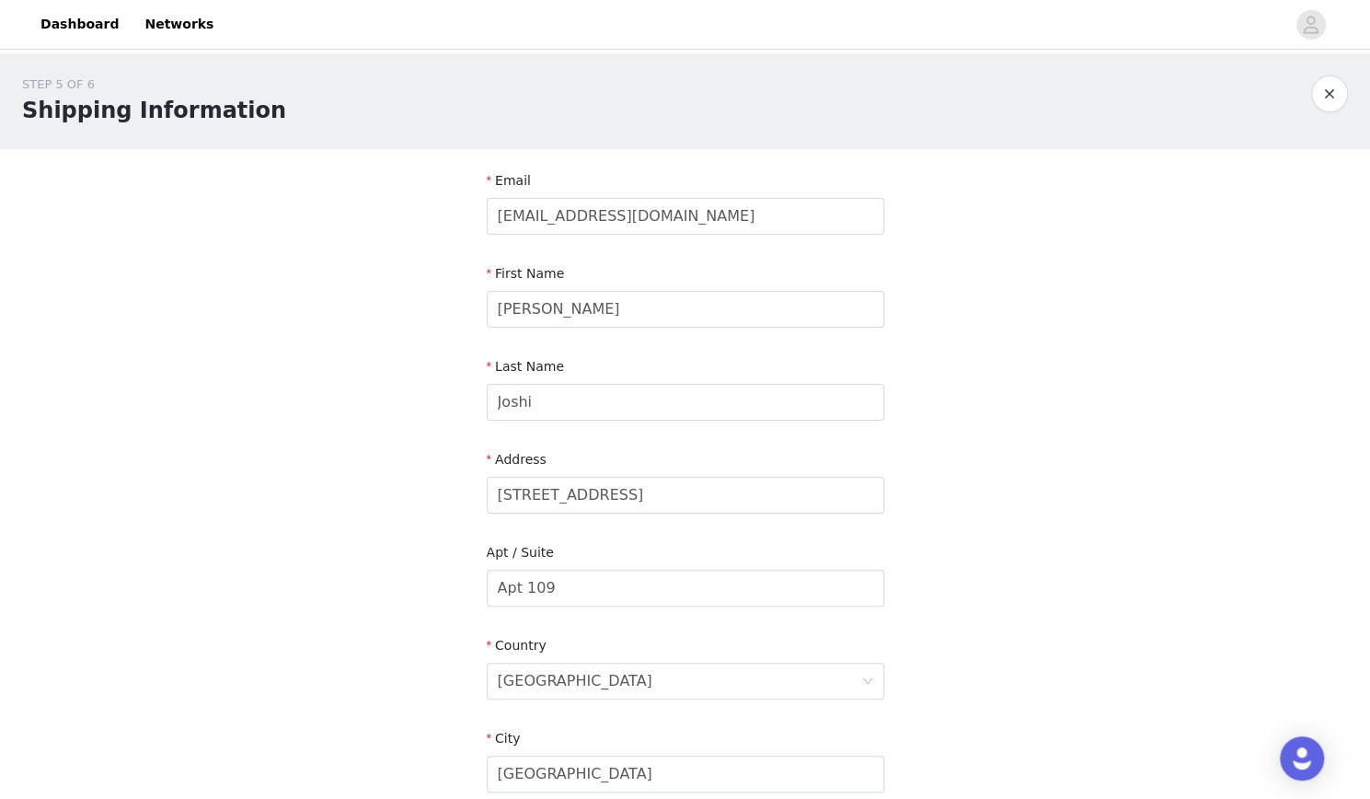
scroll to position [455, 0]
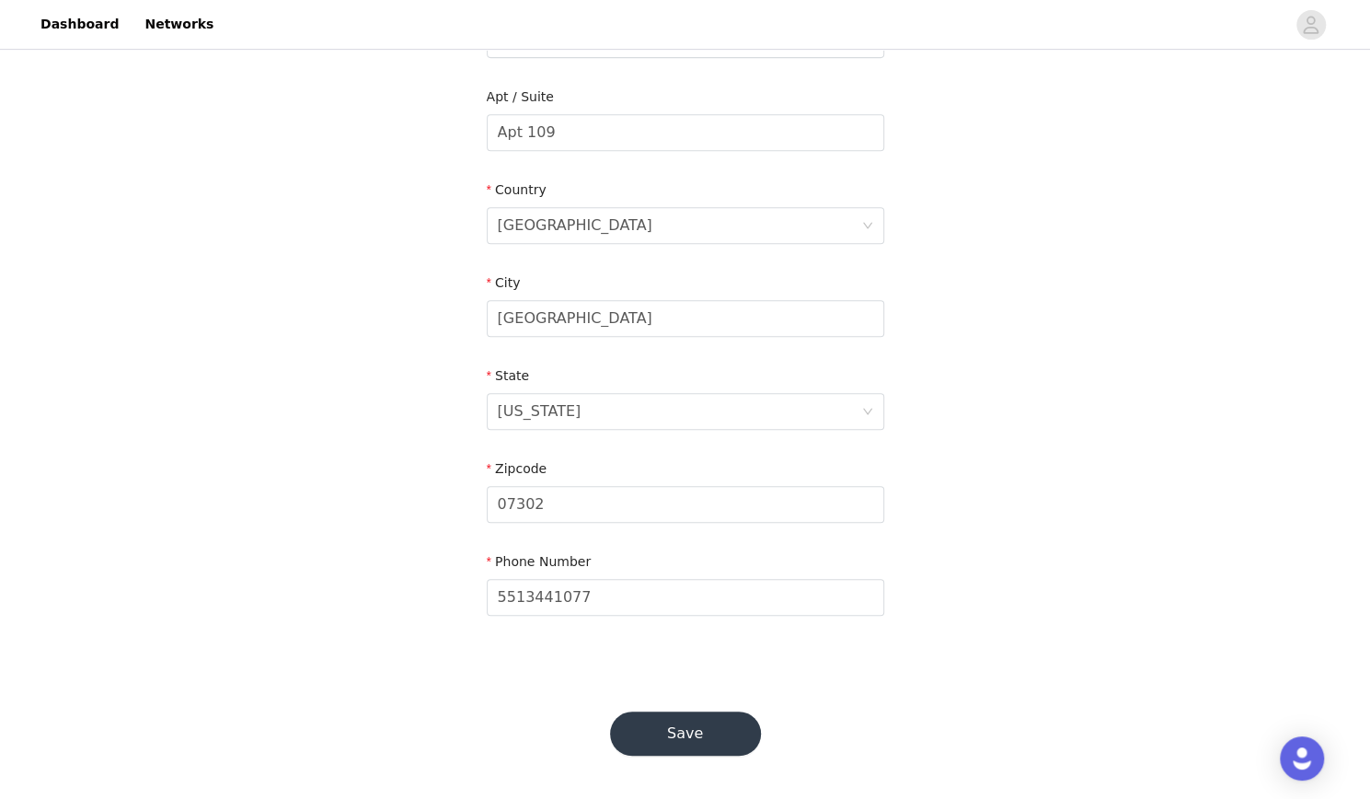
click at [669, 755] on div "Save" at bounding box center [685, 733] width 195 height 88
click at [677, 744] on button "Save" at bounding box center [685, 733] width 151 height 44
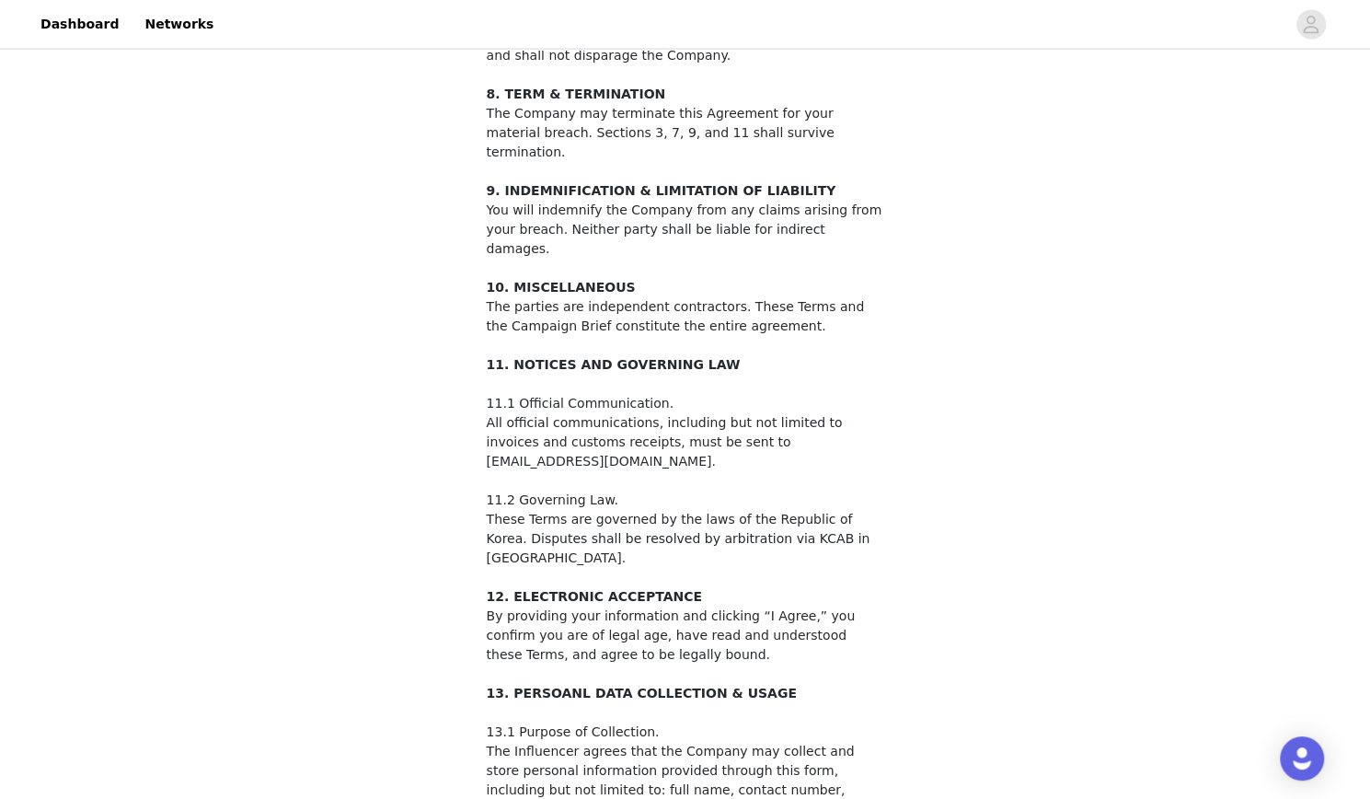
scroll to position [2795, 0]
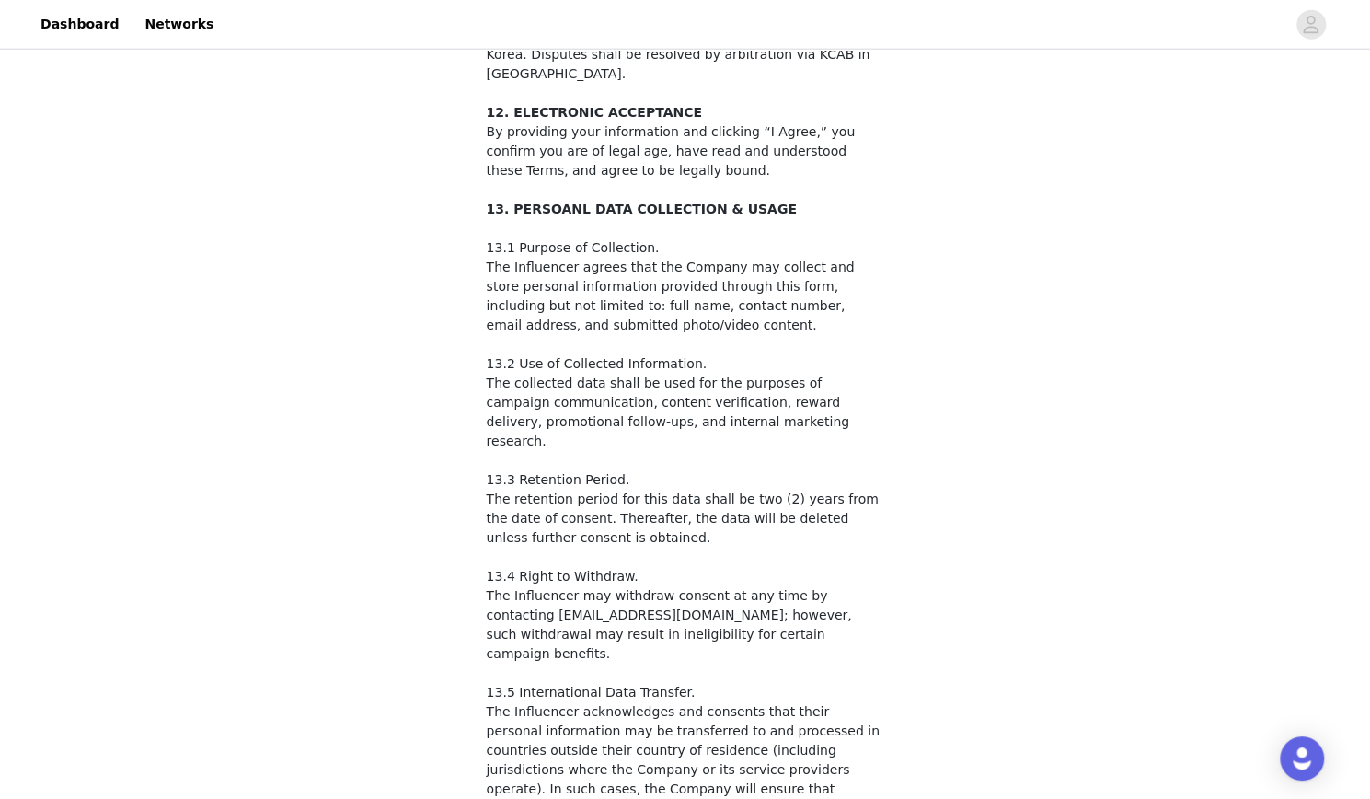
checkbox input "true"
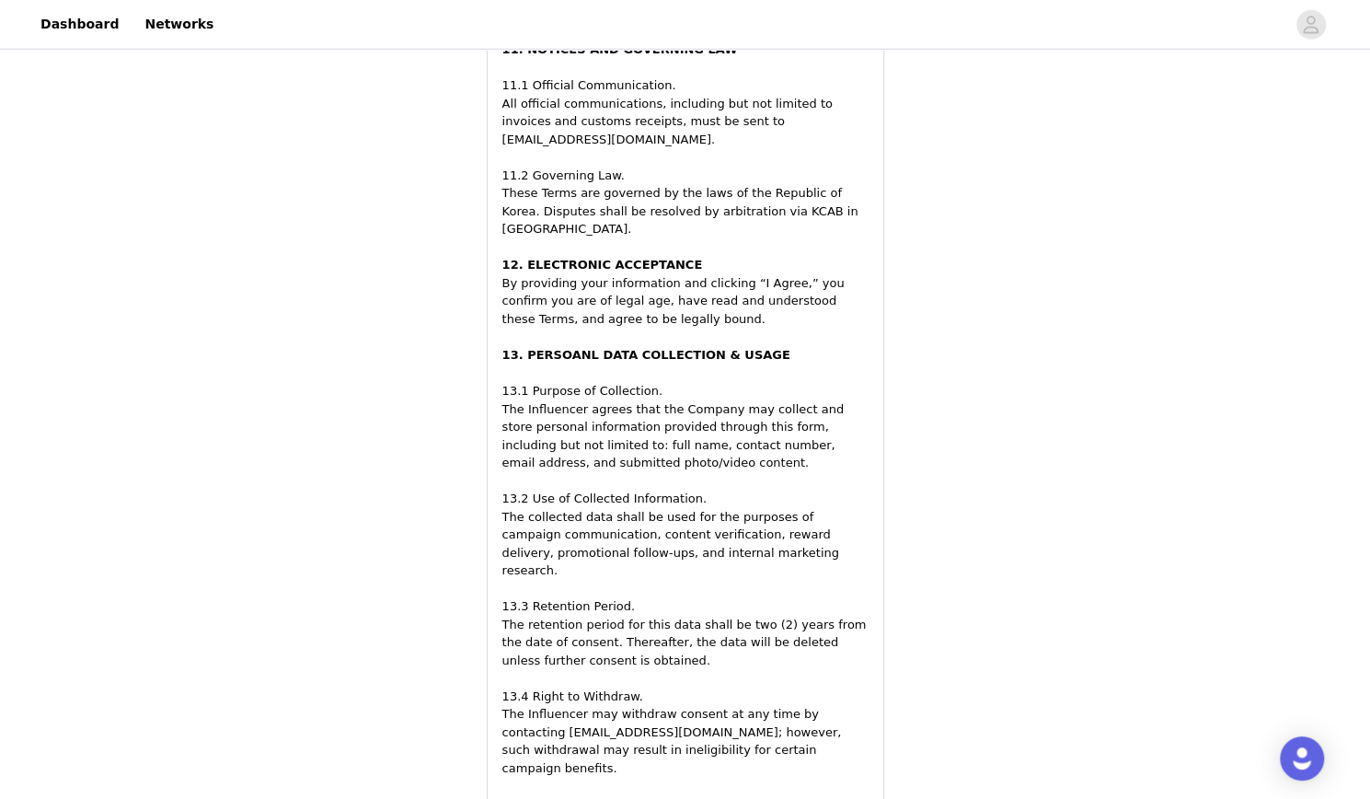
scroll to position [3309, 0]
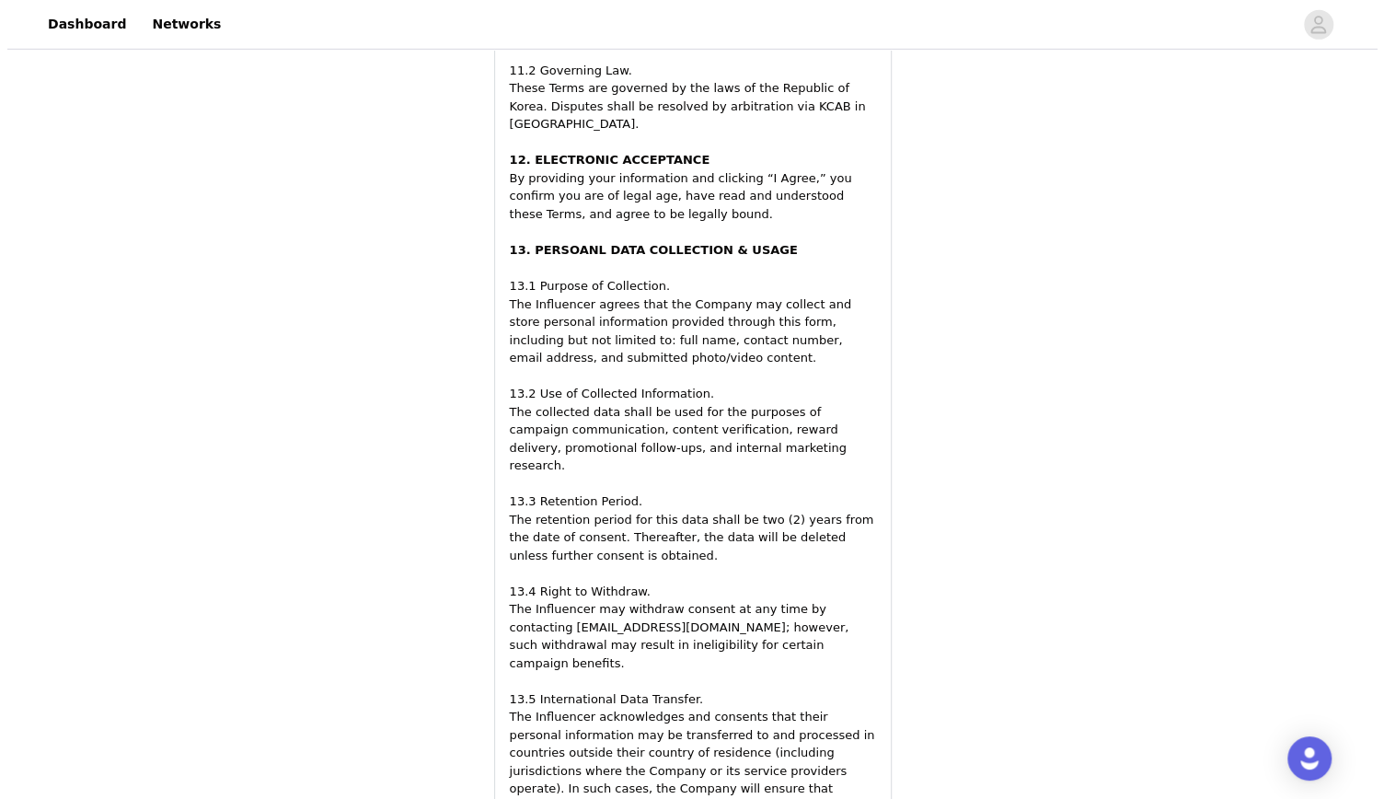
scroll to position [0, 0]
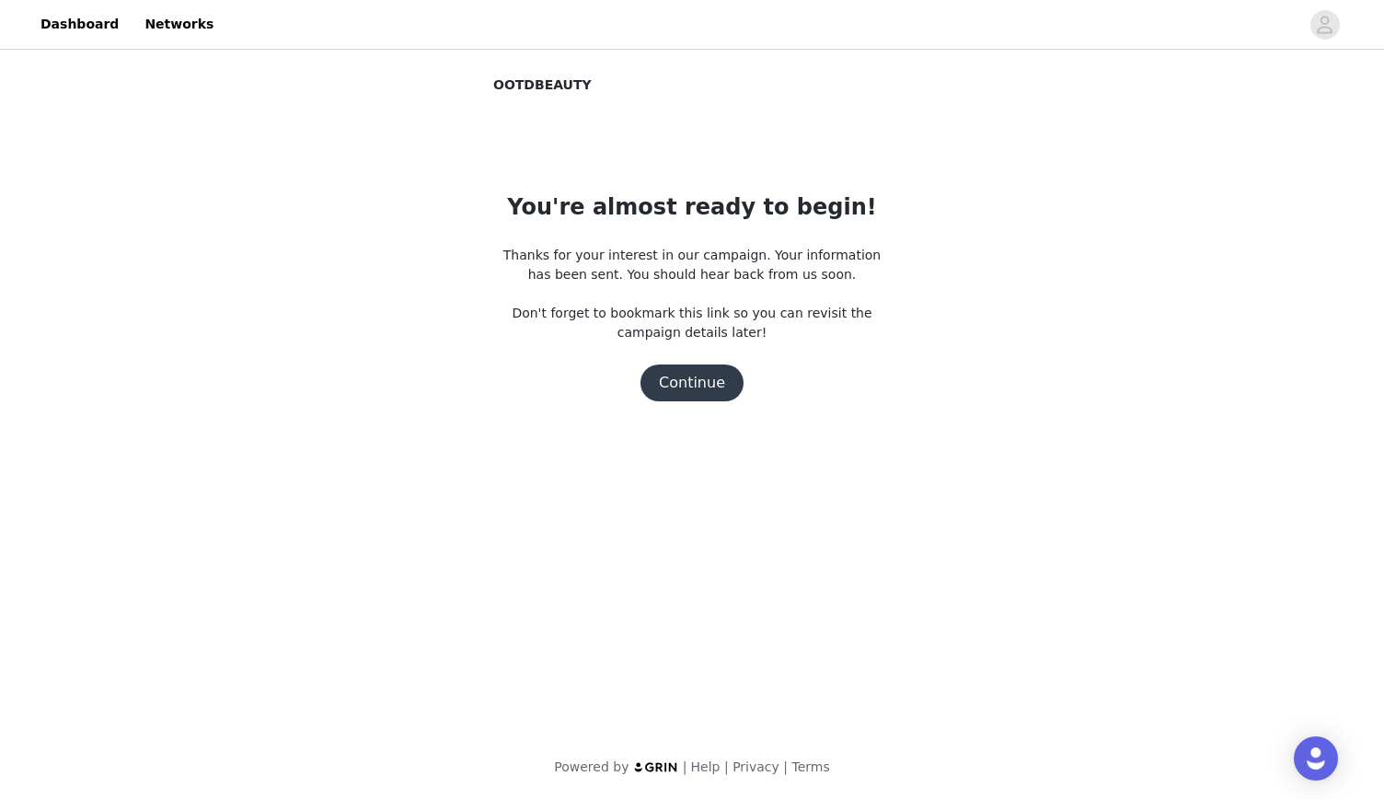
click at [714, 386] on button "Continue" at bounding box center [691, 382] width 103 height 37
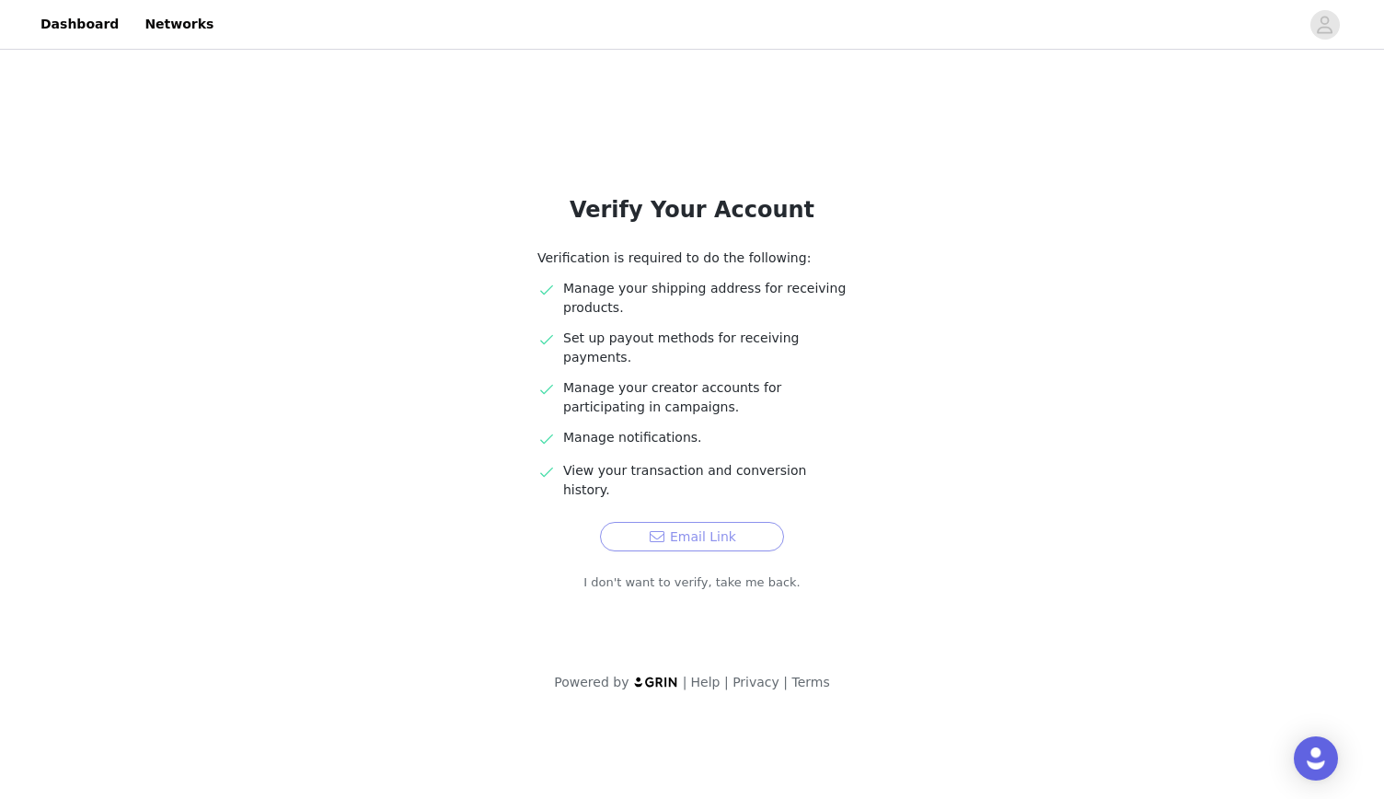
click at [700, 522] on button "Email Link" at bounding box center [692, 536] width 184 height 29
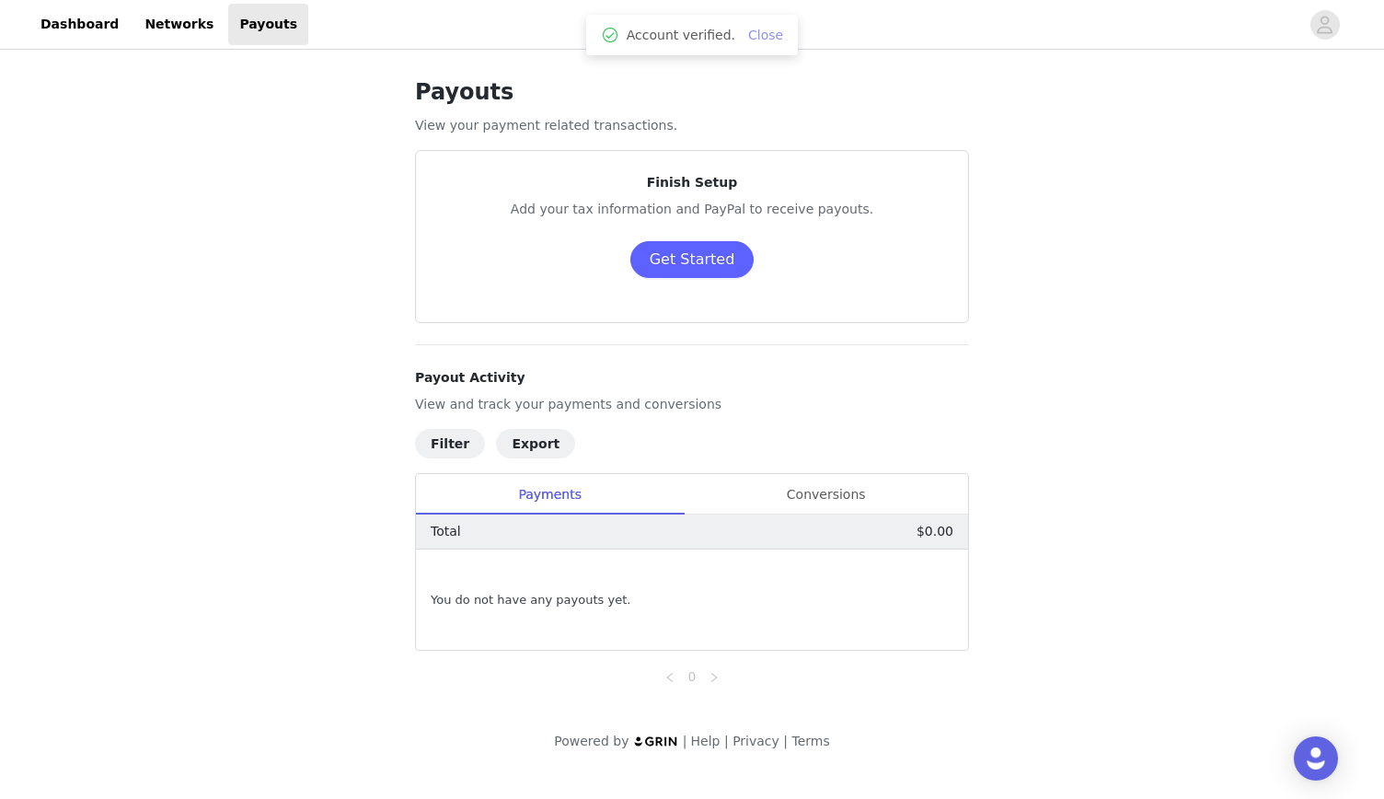
click at [762, 29] on link "Close" at bounding box center [765, 35] width 35 height 15
click at [183, 41] on link "Networks" at bounding box center [178, 24] width 91 height 41
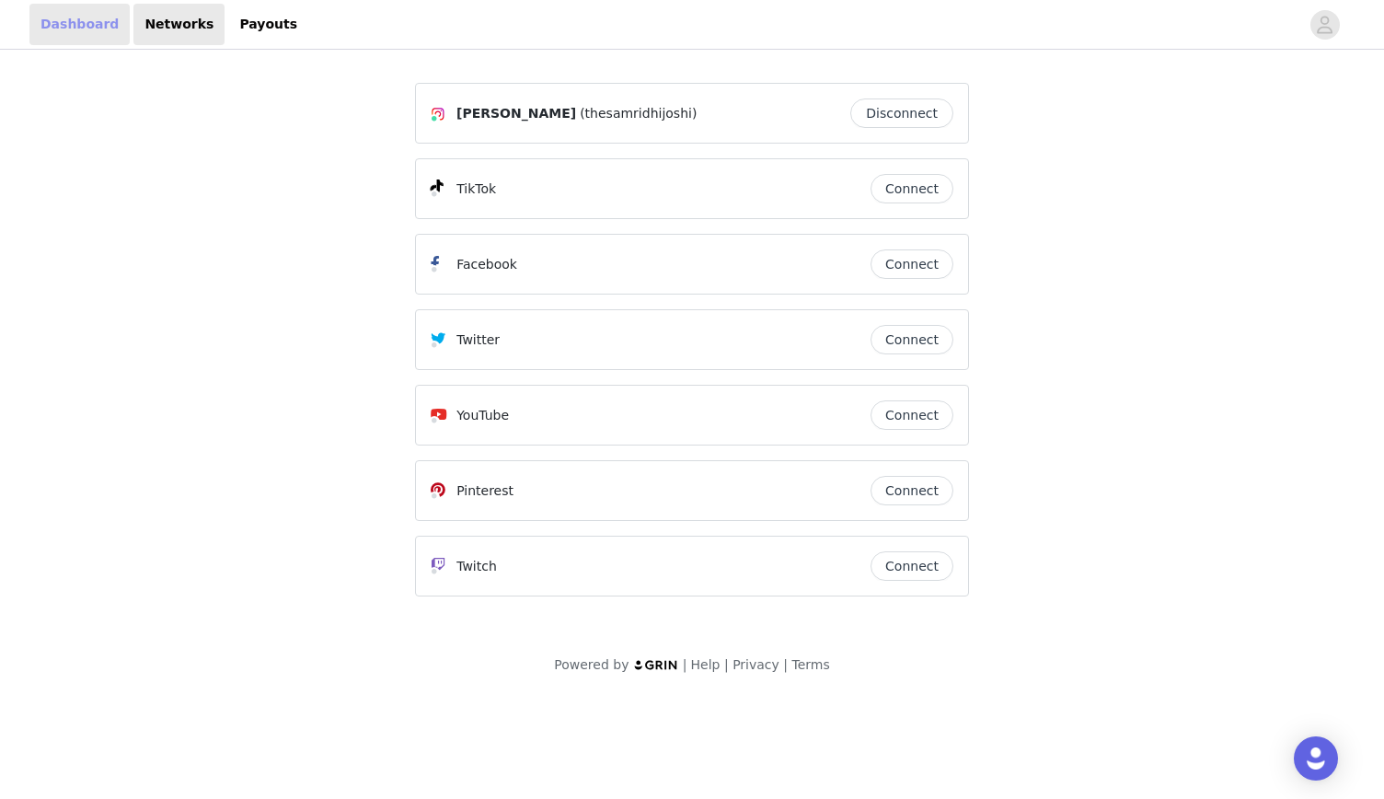
click at [82, 23] on link "Dashboard" at bounding box center [79, 24] width 100 height 41
